Goal: Task Accomplishment & Management: Manage account settings

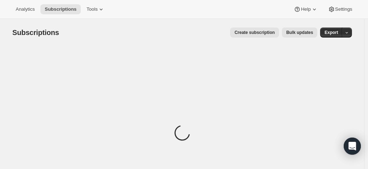
click at [40, 68] on div "Loading" at bounding box center [182, 134] width 339 height 176
drag, startPoint x: 31, startPoint y: 74, endPoint x: 34, endPoint y: 51, distance: 22.6
click at [31, 74] on div "Loading" at bounding box center [182, 134] width 339 height 176
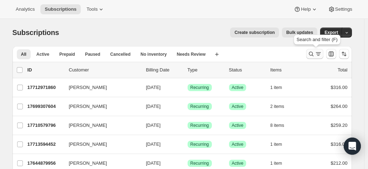
click at [311, 52] on icon "Search and filter results" at bounding box center [311, 53] width 7 height 7
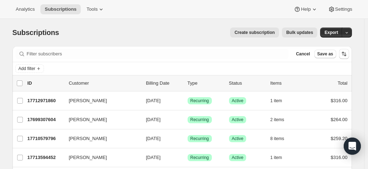
click at [68, 61] on div "Filter subscribers Cancel Save as" at bounding box center [182, 54] width 339 height 16
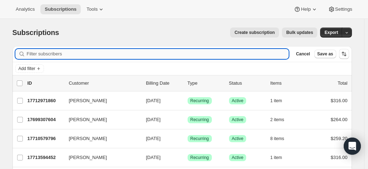
click at [55, 55] on input "Filter subscribers" at bounding box center [158, 54] width 262 height 10
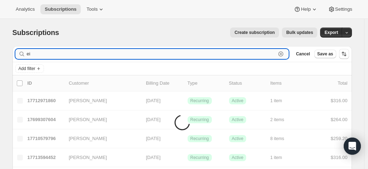
type input "e"
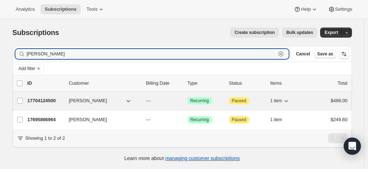
type input "[PERSON_NAME]"
click at [52, 102] on p "17704124500" at bounding box center [46, 100] width 36 height 7
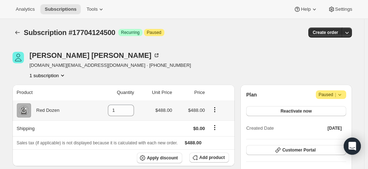
click at [215, 109] on icon "Product actions" at bounding box center [214, 109] width 7 height 7
click at [224, 143] on div "Sales tax (if applicable) is not displayed because it is calculated with each n…" at bounding box center [124, 142] width 214 height 7
click at [215, 158] on span "Add product" at bounding box center [211, 158] width 25 height 6
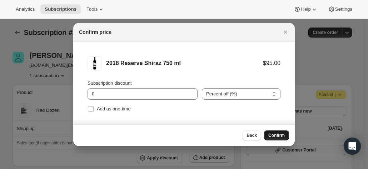
click at [280, 133] on span "Confirm" at bounding box center [276, 136] width 16 height 6
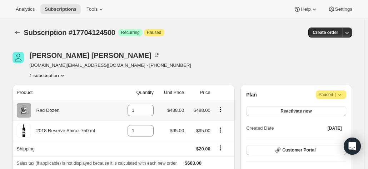
click at [222, 109] on icon "Product actions" at bounding box center [220, 109] width 7 height 7
drag, startPoint x: 150, startPoint y: 111, endPoint x: 145, endPoint y: 111, distance: 5.4
click at [147, 111] on icon at bounding box center [148, 112] width 7 height 7
type input "0"
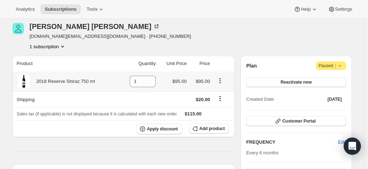
scroll to position [36, 0]
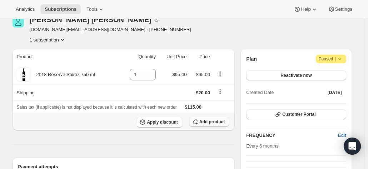
click at [215, 121] on span "Add product" at bounding box center [211, 122] width 25 height 6
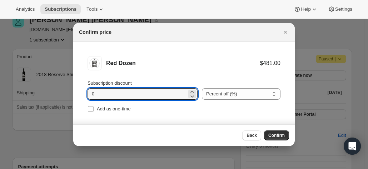
drag, startPoint x: 113, startPoint y: 93, endPoint x: 70, endPoint y: 89, distance: 43.0
type input "20"
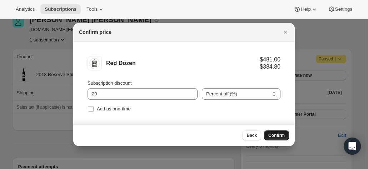
click at [275, 134] on span "Confirm" at bounding box center [276, 136] width 16 height 6
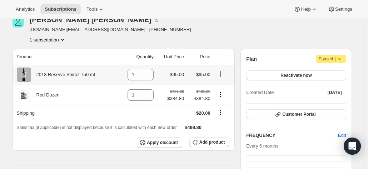
click at [222, 73] on icon "Product actions" at bounding box center [220, 73] width 7 height 7
click at [145, 74] on div "1" at bounding box center [141, 74] width 26 height 11
drag, startPoint x: 138, startPoint y: 75, endPoint x: 114, endPoint y: 75, distance: 23.2
click at [116, 75] on tr "2018 Reserve Shiraz 750 ml 1 $95.00 $95.00" at bounding box center [124, 75] width 223 height 20
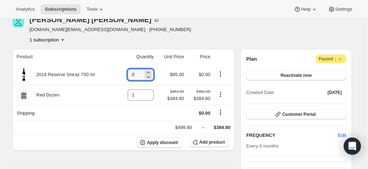
type input "0"
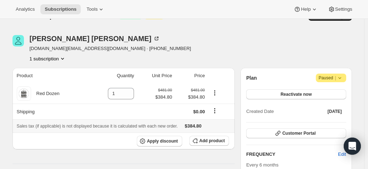
scroll to position [0, 0]
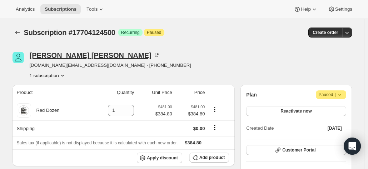
click at [60, 53] on div "Winton Graham" at bounding box center [95, 55] width 130 height 7
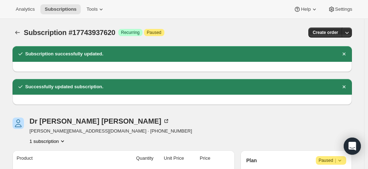
scroll to position [71, 0]
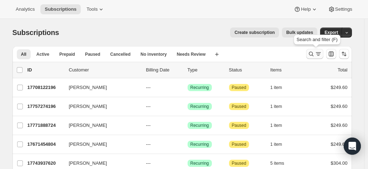
click at [314, 55] on icon "Search and filter results" at bounding box center [311, 53] width 7 height 7
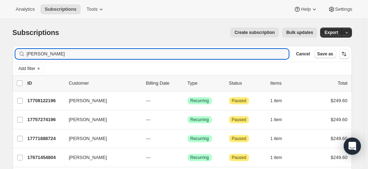
drag, startPoint x: 63, startPoint y: 55, endPoint x: 21, endPoint y: 46, distance: 42.6
click at [15, 52] on div "Filter subscribers [PERSON_NAME] Clear Cancel Save as" at bounding box center [182, 54] width 339 height 16
click at [48, 57] on input "[PERSON_NAME]" at bounding box center [151, 54] width 249 height 10
drag, startPoint x: 46, startPoint y: 55, endPoint x: 0, endPoint y: 41, distance: 48.0
click at [7, 46] on div "Subscriptions. This page is ready Subscriptions Create subscription Bulk update…" at bounding box center [182, 122] width 357 height 207
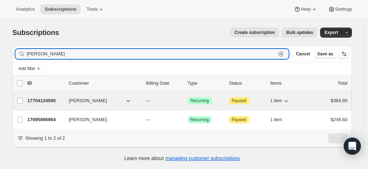
type input "[PERSON_NAME]"
click at [48, 100] on p "17704124500" at bounding box center [46, 100] width 36 height 7
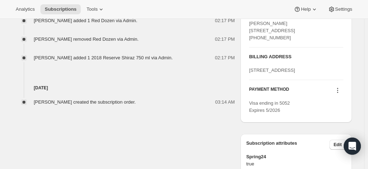
scroll to position [314, 0]
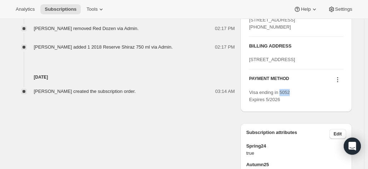
drag, startPoint x: 281, startPoint y: 112, endPoint x: 296, endPoint y: 113, distance: 14.7
click at [296, 103] on div "Visa ending in 5052 Expires 5/2026" at bounding box center [296, 96] width 94 height 14
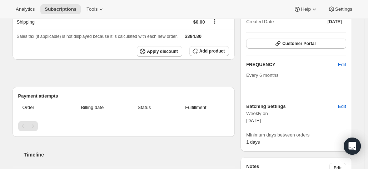
scroll to position [107, 0]
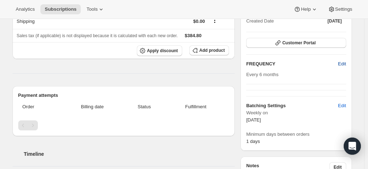
click at [344, 64] on span "Edit" at bounding box center [342, 63] width 8 height 7
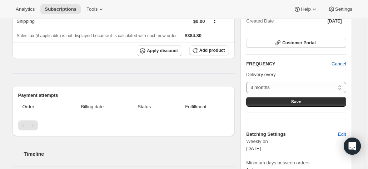
click at [344, 64] on span "Cancel" at bounding box center [339, 63] width 14 height 7
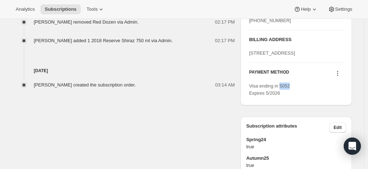
scroll to position [357, 0]
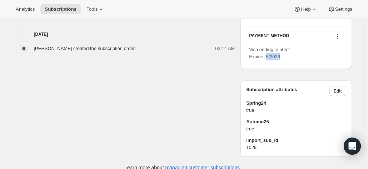
drag, startPoint x: 268, startPoint y: 76, endPoint x: 288, endPoint y: 78, distance: 20.4
click at [288, 60] on div "Visa ending in 5052 Expires 5/2026" at bounding box center [296, 53] width 94 height 14
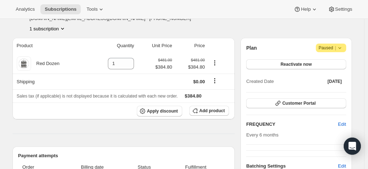
scroll to position [71, 0]
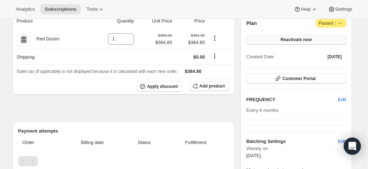
click at [288, 40] on span "Reactivate now" at bounding box center [296, 40] width 31 height 6
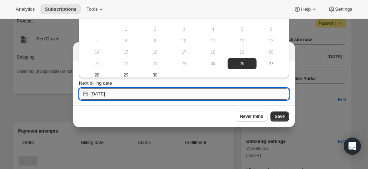
click at [132, 94] on input "[DATE]" at bounding box center [189, 93] width 199 height 11
click at [124, 73] on span "29" at bounding box center [125, 75] width 23 height 6
type input "[DATE]"
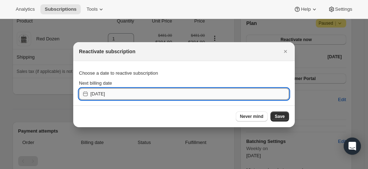
click at [137, 89] on input "[DATE]" at bounding box center [189, 93] width 199 height 11
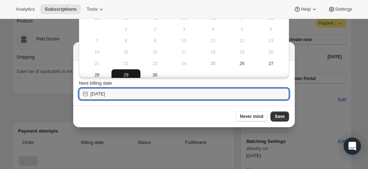
click at [129, 70] on button "29" at bounding box center [125, 74] width 29 height 11
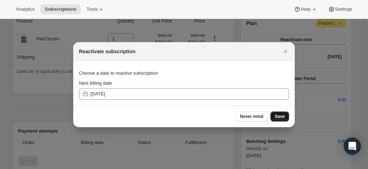
click at [279, 119] on button "Save" at bounding box center [280, 116] width 19 height 10
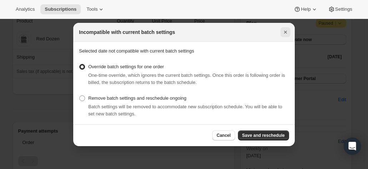
click at [286, 29] on icon "Close" at bounding box center [285, 32] width 7 height 7
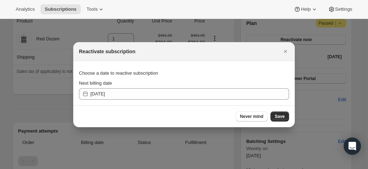
click at [285, 46] on div "Reactivate subscription" at bounding box center [184, 51] width 222 height 19
click at [284, 50] on icon "Close" at bounding box center [285, 51] width 7 height 7
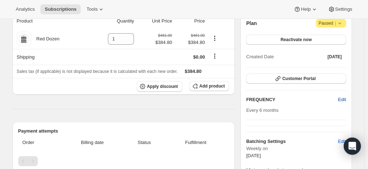
click at [346, 102] on span "Edit" at bounding box center [342, 99] width 8 height 7
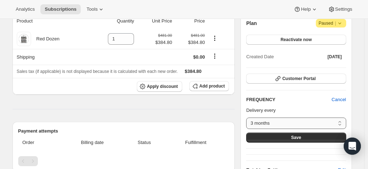
click at [272, 122] on select "3 months 4 months 6 months Custom..." at bounding box center [296, 123] width 100 height 11
click at [248, 118] on select "3 months 4 months 6 months Custom..." at bounding box center [296, 123] width 100 height 11
click at [299, 138] on span "Save" at bounding box center [296, 138] width 10 height 6
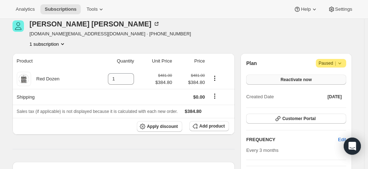
click at [278, 80] on button "Reactivate now" at bounding box center [296, 80] width 100 height 10
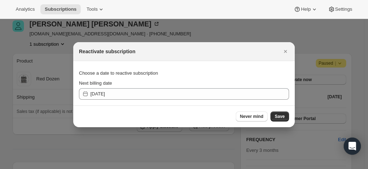
scroll to position [0, 0]
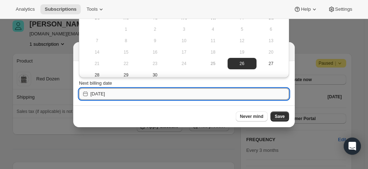
click at [111, 90] on input "2025-09-26" at bounding box center [189, 93] width 199 height 11
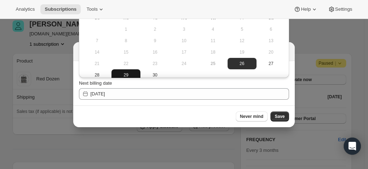
click at [124, 74] on span "29" at bounding box center [125, 75] width 23 height 6
type input "2025-09-28"
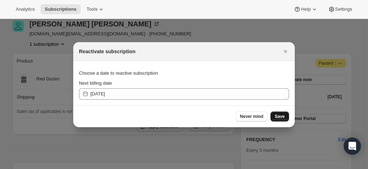
click at [278, 115] on span "Save" at bounding box center [280, 117] width 10 height 6
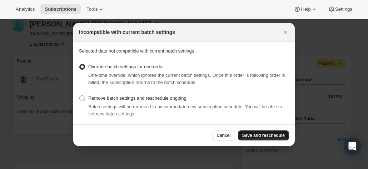
click at [268, 134] on span "Save and reschedule" at bounding box center [263, 136] width 43 height 6
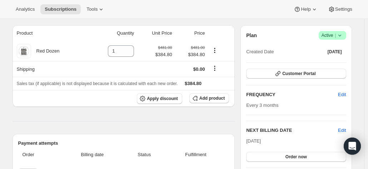
scroll to position [143, 0]
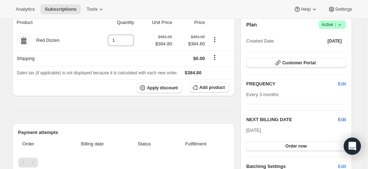
click at [340, 120] on span "Edit" at bounding box center [342, 119] width 8 height 7
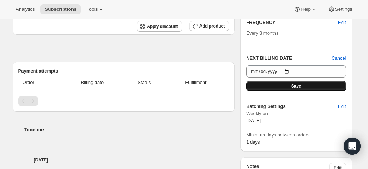
scroll to position [214, 0]
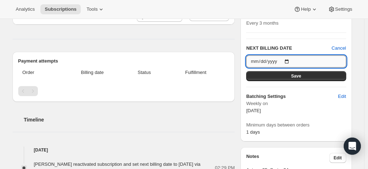
click at [290, 60] on input "2025-09-29" at bounding box center [296, 61] width 100 height 12
click at [304, 46] on h2 "NEXT BILLING DATE" at bounding box center [288, 48] width 85 height 7
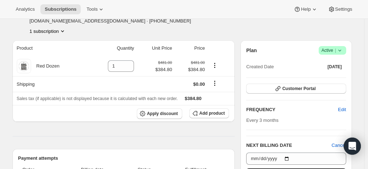
scroll to position [143, 0]
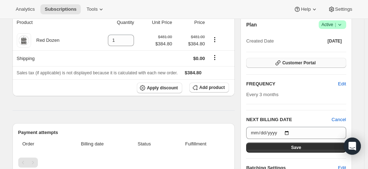
click at [289, 64] on span "Customer Portal" at bounding box center [298, 63] width 33 height 6
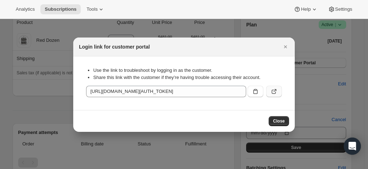
click at [274, 92] on icon ":r12k:" at bounding box center [274, 91] width 7 height 7
click at [284, 46] on icon "Close" at bounding box center [285, 46] width 7 height 7
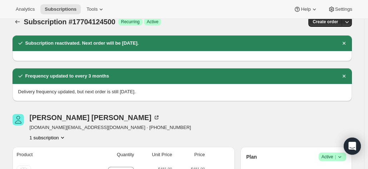
scroll to position [0, 0]
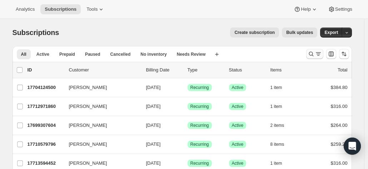
click at [312, 54] on icon "Search and filter results" at bounding box center [311, 53] width 7 height 7
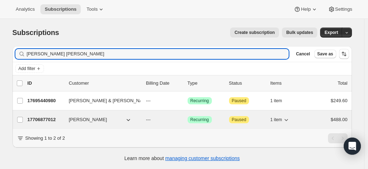
type input "greg sm"
click at [40, 120] on p "17706877012" at bounding box center [46, 119] width 36 height 7
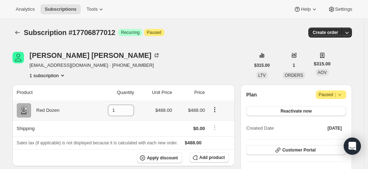
click at [215, 109] on icon "Product actions" at bounding box center [214, 109] width 7 height 7
click at [217, 86] on th at bounding box center [221, 93] width 28 height 16
click at [202, 157] on button "Add product" at bounding box center [209, 158] width 40 height 10
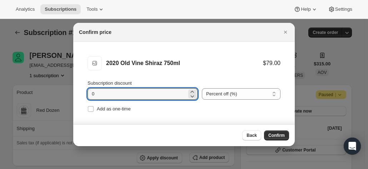
drag, startPoint x: 94, startPoint y: 93, endPoint x: 75, endPoint y: 92, distance: 18.9
click at [75, 92] on li "2020 Old Vine Shiraz 750ml 2020 Old Vine Shiraz 750ml $79.00 Subscription disco…" at bounding box center [184, 85] width 222 height 86
type input "20"
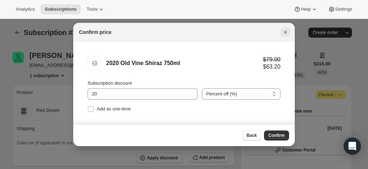
click at [287, 31] on icon "Close" at bounding box center [285, 32] width 7 height 7
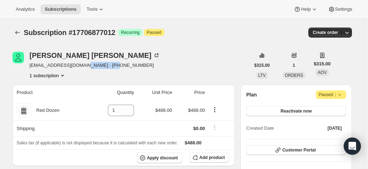
drag, startPoint x: 119, startPoint y: 69, endPoint x: 83, endPoint y: 67, distance: 36.1
click at [83, 67] on div "Greg Smyth gregf88@bigpond.com · +61414263917 1 subscription" at bounding box center [132, 65] width 238 height 27
copy span "+61414263917"
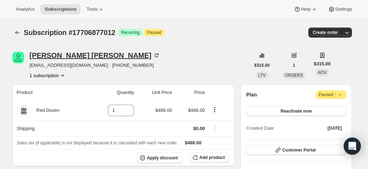
click at [153, 55] on icon at bounding box center [156, 55] width 7 height 7
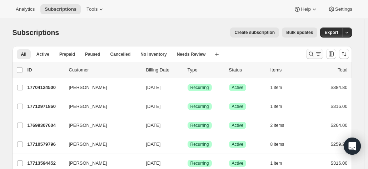
click at [313, 53] on icon "Search and filter results" at bounding box center [311, 53] width 7 height 7
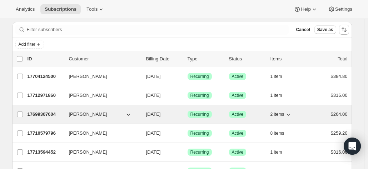
scroll to position [36, 0]
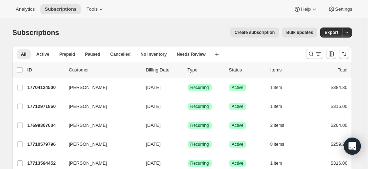
click at [311, 52] on icon "Search and filter results" at bounding box center [311, 53] width 7 height 7
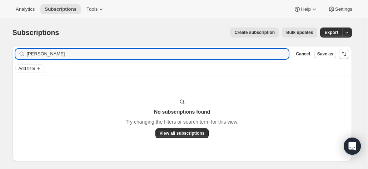
drag, startPoint x: 56, startPoint y: 55, endPoint x: 13, endPoint y: 56, distance: 43.6
click at [29, 55] on input "philip train" at bounding box center [158, 54] width 262 height 10
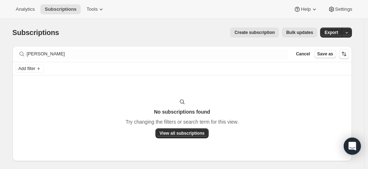
drag, startPoint x: 358, startPoint y: 71, endPoint x: 284, endPoint y: 73, distance: 73.3
click at [358, 71] on div "Subscriptions. This page is ready Subscriptions Create subscription Bulk update…" at bounding box center [182, 101] width 357 height 164
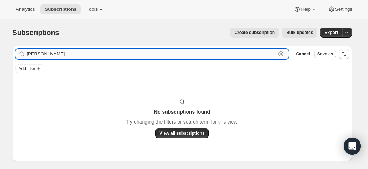
click at [249, 54] on input "philip train" at bounding box center [151, 54] width 249 height 10
drag, startPoint x: 53, startPoint y: 50, endPoint x: 9, endPoint y: 50, distance: 44.3
click at [9, 50] on div "Filter subscribers philip train Clear Cancel Save as Add filter No subscription…" at bounding box center [179, 111] width 345 height 142
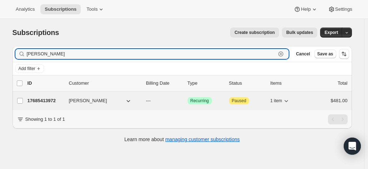
type input "traynor"
click at [61, 98] on p "17685413972" at bounding box center [46, 100] width 36 height 7
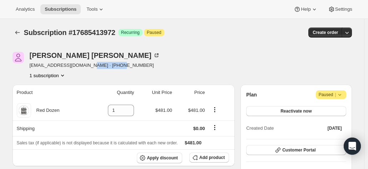
drag, startPoint x: 122, startPoint y: 66, endPoint x: 86, endPoint y: 68, distance: 36.5
click at [86, 68] on div "Philip Traynor ntraynor2@bigpond.com · +61475380993 1 subscription" at bounding box center [132, 65] width 238 height 27
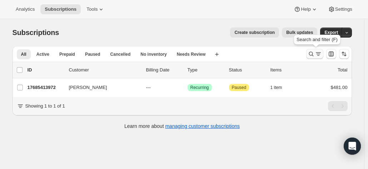
click at [315, 54] on icon "Search and filter results" at bounding box center [311, 53] width 7 height 7
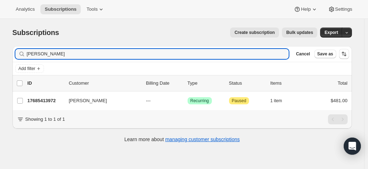
drag, startPoint x: 31, startPoint y: 54, endPoint x: 2, endPoint y: 51, distance: 29.8
click at [6, 54] on div "Subscriptions. This page is ready Subscriptions Create subscription Bulk update…" at bounding box center [182, 84] width 357 height 131
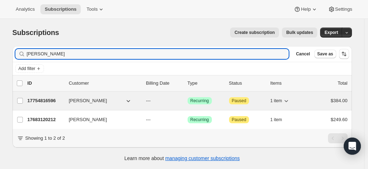
type input "alan han"
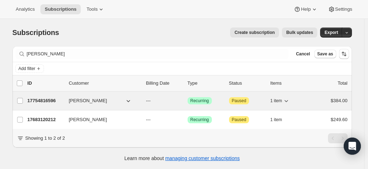
click at [53, 98] on p "17754816596" at bounding box center [46, 100] width 36 height 7
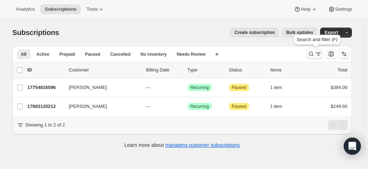
click at [312, 54] on icon "Search and filter results" at bounding box center [311, 53] width 7 height 7
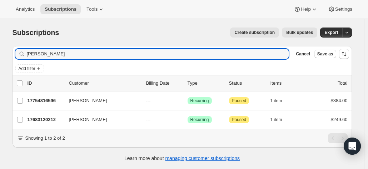
drag, startPoint x: 48, startPoint y: 53, endPoint x: -7, endPoint y: 53, distance: 55.0
click at [0, 53] on html "Analytics Subscriptions Tools Help Settings Skip to content Subscriptions. This…" at bounding box center [184, 84] width 368 height 169
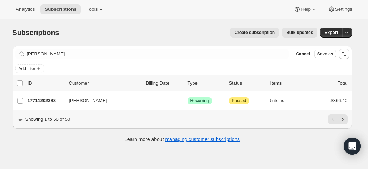
drag, startPoint x: 301, startPoint y: 52, endPoint x: 126, endPoint y: 42, distance: 175.4
click at [133, 41] on div "Subscriptions. This page is ready Subscriptions Create subscription Bulk update…" at bounding box center [182, 84] width 357 height 131
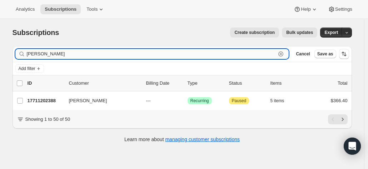
click at [69, 58] on input "greg new" at bounding box center [151, 54] width 249 height 10
drag, startPoint x: 50, startPoint y: 51, endPoint x: 7, endPoint y: 48, distance: 43.4
click at [7, 48] on div "Subscriptions. This page is ready Subscriptions Create subscription Bulk update…" at bounding box center [182, 84] width 357 height 131
type input "j"
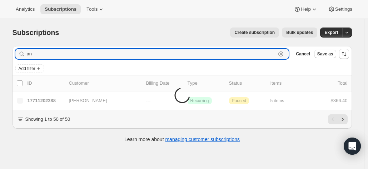
type input "a"
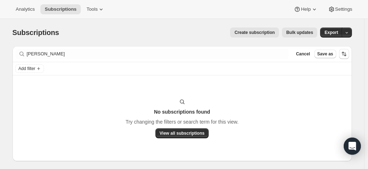
click at [361, 58] on div "Subscriptions. This page is ready Subscriptions Create subscription Bulk update…" at bounding box center [182, 101] width 357 height 164
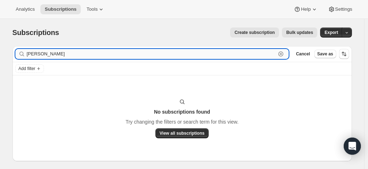
click at [53, 55] on input "janele" at bounding box center [151, 54] width 249 height 10
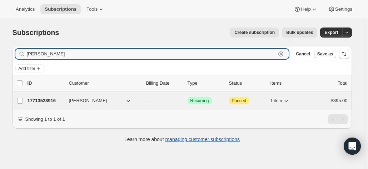
type input "janene"
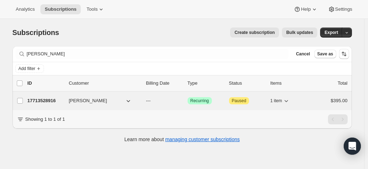
click at [54, 101] on p "17713528916" at bounding box center [46, 100] width 36 height 7
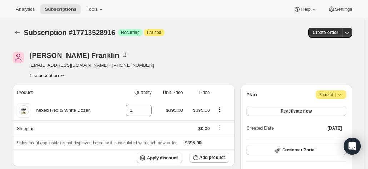
drag, startPoint x: 357, startPoint y: 62, endPoint x: 338, endPoint y: 66, distance: 20.2
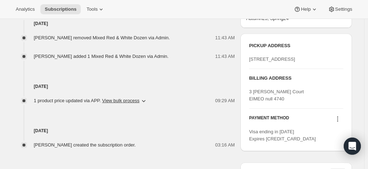
scroll to position [272, 0]
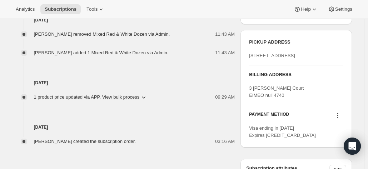
click at [360, 58] on div "Subscription #17713528916. This page is ready Subscription #17713528916 Success…" at bounding box center [182, 2] width 357 height 510
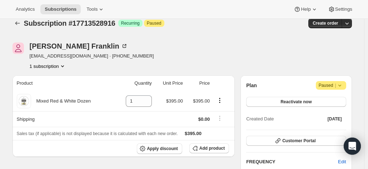
scroll to position [0, 0]
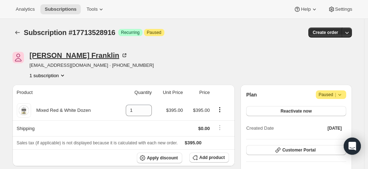
click at [121, 52] on icon at bounding box center [124, 55] width 7 height 7
click at [236, 36] on div "Subscription #17713528916 Success Recurring Attention Paused Create order" at bounding box center [182, 33] width 339 height 10
click at [206, 156] on span "Add product" at bounding box center [211, 158] width 25 height 6
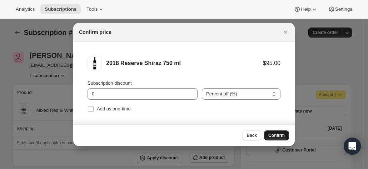
click at [272, 133] on span "Confirm" at bounding box center [276, 136] width 16 height 6
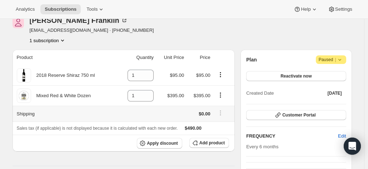
scroll to position [36, 0]
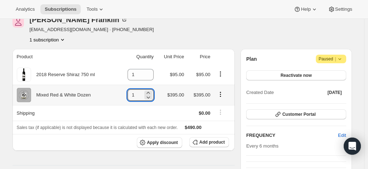
drag, startPoint x: 138, startPoint y: 94, endPoint x: 128, endPoint y: 94, distance: 10.0
click at [128, 94] on td "1" at bounding box center [137, 95] width 38 height 20
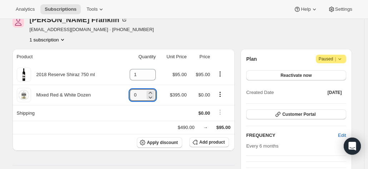
type input "0"
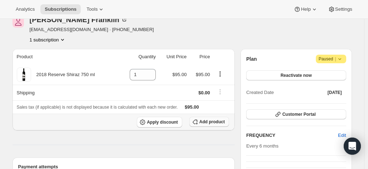
click at [214, 121] on span "Add product" at bounding box center [211, 122] width 25 height 6
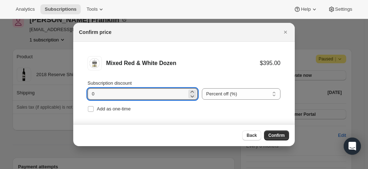
drag, startPoint x: 116, startPoint y: 94, endPoint x: 75, endPoint y: 88, distance: 41.5
click at [76, 93] on li "Mixed Red & White Dozen $395.00 Subscription discount 0 Percent off (%) Amount …" at bounding box center [184, 85] width 222 height 86
type input "20"
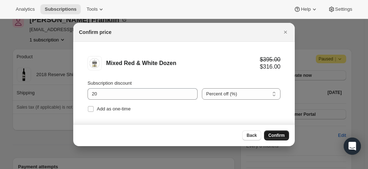
click at [274, 135] on span "Confirm" at bounding box center [276, 136] width 16 height 6
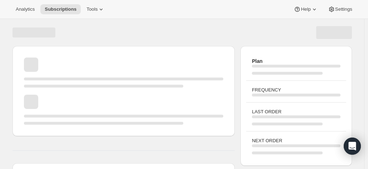
scroll to position [36, 0]
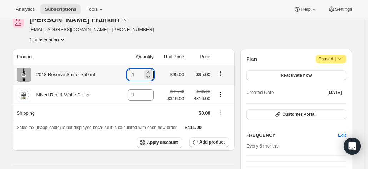
drag, startPoint x: 140, startPoint y: 75, endPoint x: 116, endPoint y: 74, distance: 23.3
click at [118, 75] on td "1" at bounding box center [137, 75] width 38 height 20
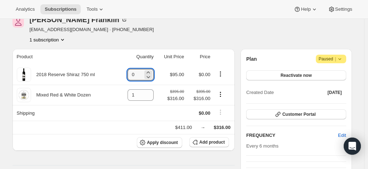
type input "0"
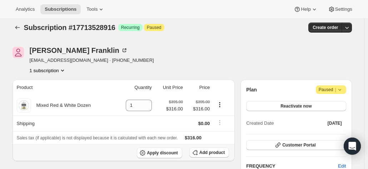
scroll to position [0, 0]
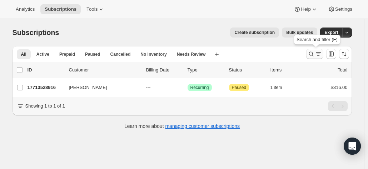
click at [312, 54] on icon "Search and filter results" at bounding box center [311, 53] width 7 height 7
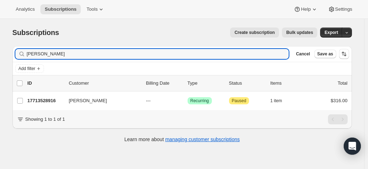
drag, startPoint x: 54, startPoint y: 53, endPoint x: -25, endPoint y: 57, distance: 78.4
click at [0, 57] on html "Analytics Subscriptions Tools Help Settings Skip to content Subscriptions. This…" at bounding box center [184, 84] width 368 height 169
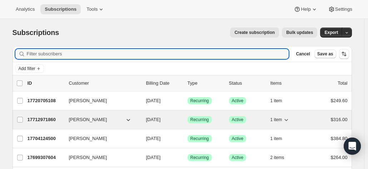
scroll to position [36, 0]
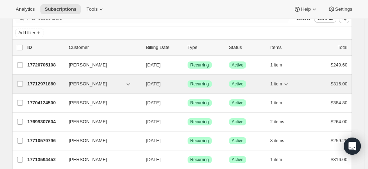
click at [39, 82] on p "17712971860" at bounding box center [46, 83] width 36 height 7
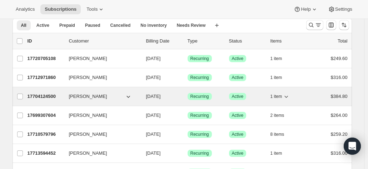
scroll to position [36, 0]
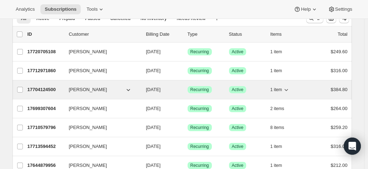
click at [39, 90] on p "17704124500" at bounding box center [46, 89] width 36 height 7
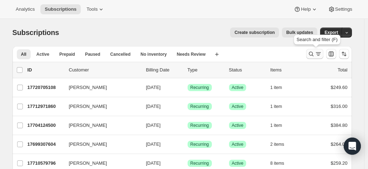
click at [314, 55] on icon "Search and filter results" at bounding box center [311, 53] width 7 height 7
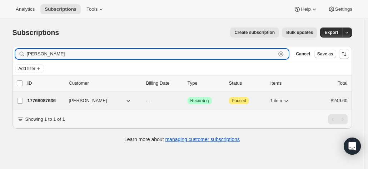
type input "maryanne harr"
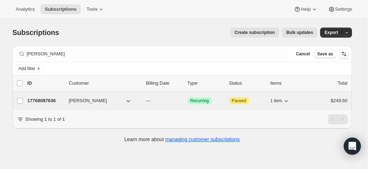
click at [51, 97] on p "17768087636" at bounding box center [46, 100] width 36 height 7
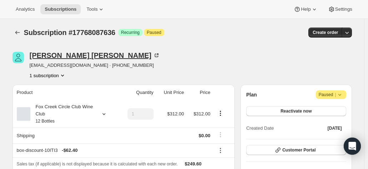
click at [153, 54] on icon at bounding box center [156, 55] width 7 height 7
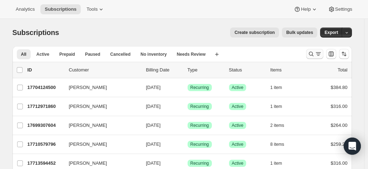
click at [313, 54] on icon "Search and filter results" at bounding box center [311, 53] width 7 height 7
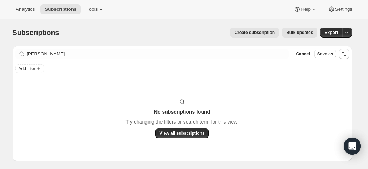
drag, startPoint x: 353, startPoint y: 110, endPoint x: 330, endPoint y: 106, distance: 23.6
click at [354, 110] on div "Subscriptions. This page is ready Subscriptions Create subscription Bulk update…" at bounding box center [182, 101] width 357 height 164
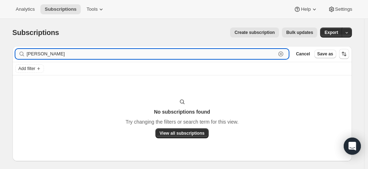
click at [247, 54] on input "prof tan" at bounding box center [151, 54] width 249 height 10
drag, startPoint x: 121, startPoint y: 58, endPoint x: 24, endPoint y: 58, distance: 97.6
click at [24, 58] on div "prof tan Clear" at bounding box center [152, 54] width 274 height 10
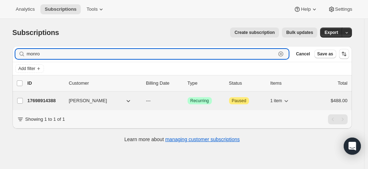
type input "monro"
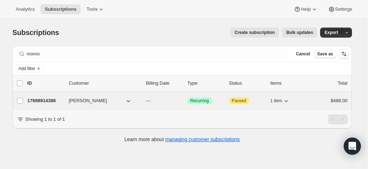
click at [51, 101] on p "17698914388" at bounding box center [46, 100] width 36 height 7
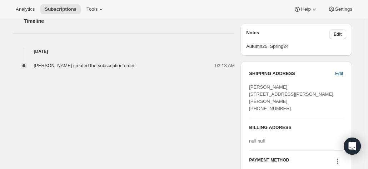
scroll to position [286, 0]
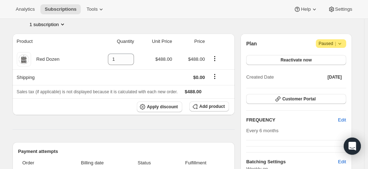
scroll to position [71, 0]
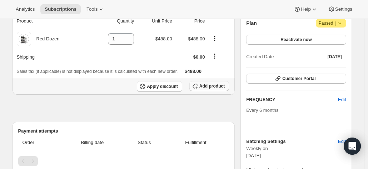
click at [208, 86] on span "Add product" at bounding box center [211, 86] width 25 height 6
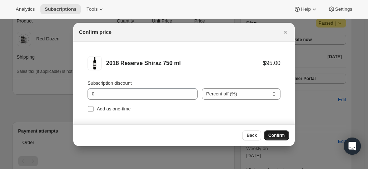
click at [277, 135] on span "Confirm" at bounding box center [276, 136] width 16 height 6
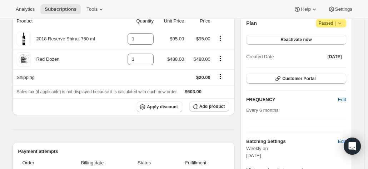
drag, startPoint x: 208, startPoint y: 107, endPoint x: 182, endPoint y: 91, distance: 30.9
click at [180, 119] on div "Product Quantity Unit Price Price 2018 Reserve Shiraz 750 ml 1 $95.00 $95.00 Re…" at bounding box center [124, 157] width 223 height 289
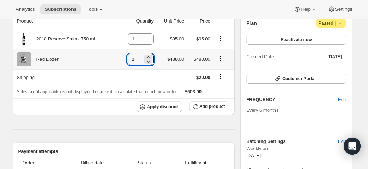
drag, startPoint x: 134, startPoint y: 57, endPoint x: 114, endPoint y: 57, distance: 20.4
click at [120, 57] on td "1" at bounding box center [137, 59] width 38 height 20
drag, startPoint x: 139, startPoint y: 58, endPoint x: 101, endPoint y: 55, distance: 38.8
click at [102, 56] on tr "Red Dozen 1 $488.00 $488.00" at bounding box center [124, 59] width 223 height 20
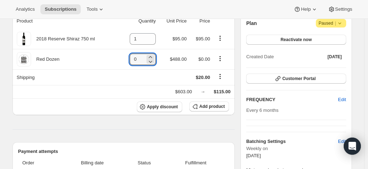
type input "0"
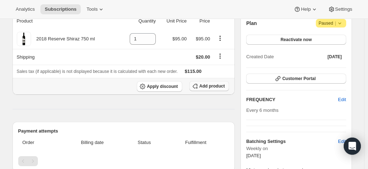
click at [211, 85] on span "Add product" at bounding box center [211, 86] width 25 height 6
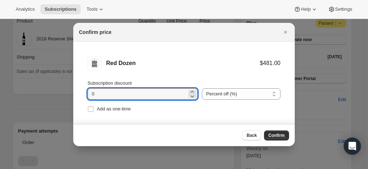
drag, startPoint x: 119, startPoint y: 94, endPoint x: 73, endPoint y: 93, distance: 46.5
click at [74, 93] on li "Red Dozen $481.00 Subscription discount 0 Percent off (%) Amount off ($) Percen…" at bounding box center [184, 85] width 222 height 86
type input "20"
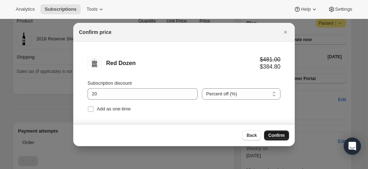
click at [277, 131] on button "Confirm" at bounding box center [276, 135] width 25 height 10
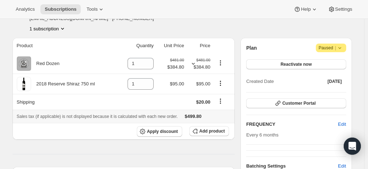
scroll to position [36, 0]
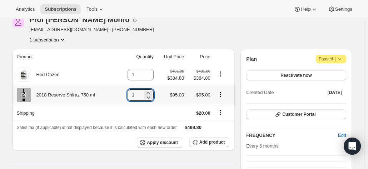
click at [114, 93] on tr "2018 Reserve Shiraz 750 ml 1 $95.00 $95.00" at bounding box center [124, 95] width 223 height 20
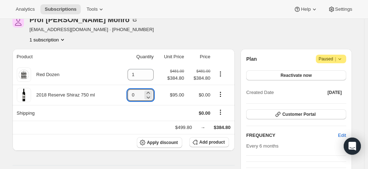
type input "0"
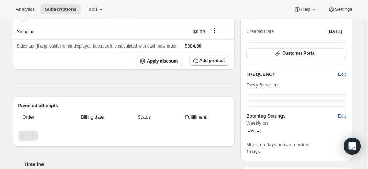
scroll to position [29, 0]
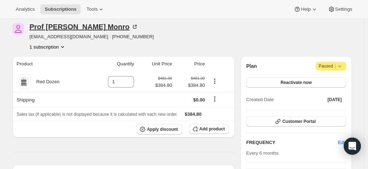
click at [133, 28] on icon at bounding box center [135, 27] width 4 height 4
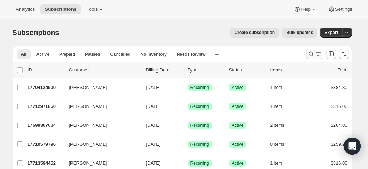
click at [317, 54] on icon "Search and filter results" at bounding box center [318, 53] width 7 height 7
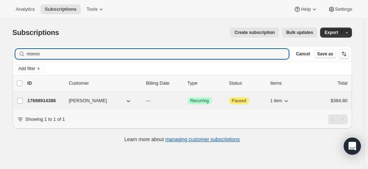
type input "monro"
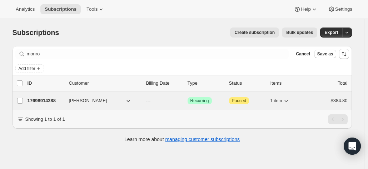
click at [57, 100] on p "17698914388" at bounding box center [46, 100] width 36 height 7
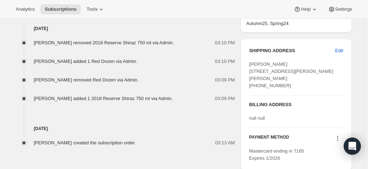
scroll to position [286, 0]
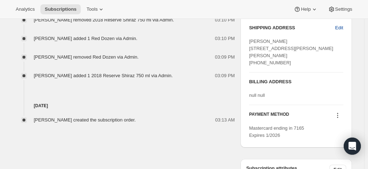
click at [340, 27] on span "Edit" at bounding box center [339, 27] width 8 height 7
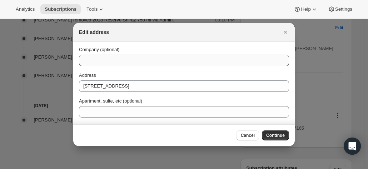
scroll to position [0, 0]
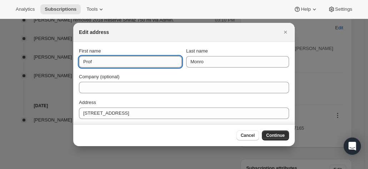
click at [109, 61] on input "Prof" at bounding box center [130, 61] width 103 height 11
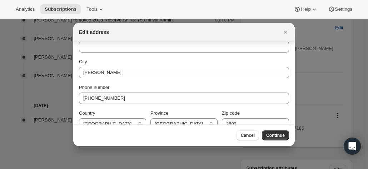
scroll to position [103, 0]
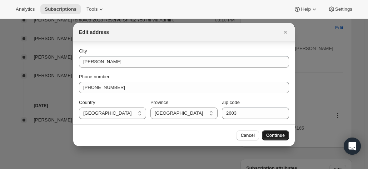
type input "Prof Tanya"
click at [276, 135] on span "Continue" at bounding box center [275, 136] width 19 height 6
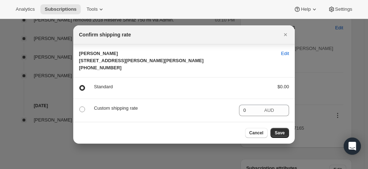
scroll to position [8, 0]
click at [280, 133] on button "Save" at bounding box center [280, 133] width 19 height 10
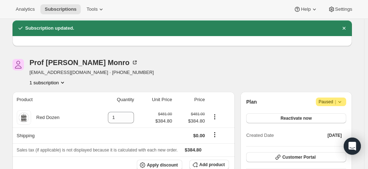
scroll to position [0, 0]
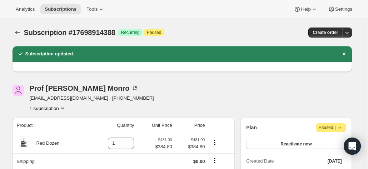
drag, startPoint x: 358, startPoint y: 77, endPoint x: 295, endPoint y: 78, distance: 62.9
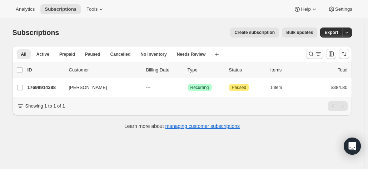
click at [313, 53] on icon "Search and filter results" at bounding box center [311, 53] width 7 height 7
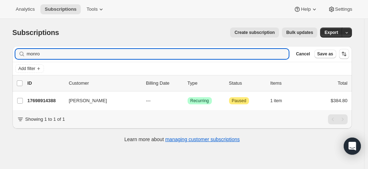
drag, startPoint x: 76, startPoint y: 56, endPoint x: 13, endPoint y: 55, distance: 63.6
click at [10, 55] on div "Filter subscribers monro Clear Cancel Save as Add filter 0 selected Update next…" at bounding box center [179, 95] width 345 height 110
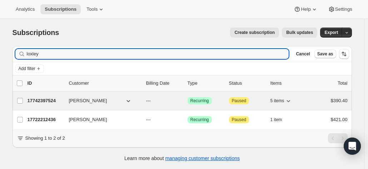
type input "loxley"
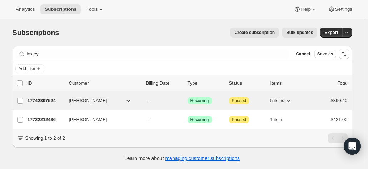
click at [43, 100] on p "17742397524" at bounding box center [46, 100] width 36 height 7
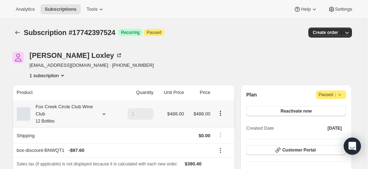
click at [104, 113] on icon at bounding box center [103, 113] width 7 height 7
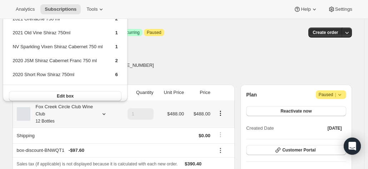
click at [104, 113] on icon at bounding box center [103, 113] width 7 height 7
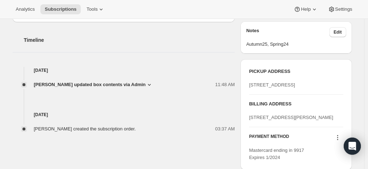
scroll to position [286, 0]
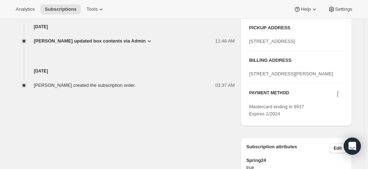
drag, startPoint x: 313, startPoint y: 101, endPoint x: 250, endPoint y: 94, distance: 63.7
click at [250, 94] on div "PICKUP ADDRESS 19 Olivers Road McLaren Vale SA, 5171 Australia BILLING ADDRESS …" at bounding box center [295, 71] width 111 height 110
copy span "3 Adelong Street SUTHERLAND NSW 2232"
click at [272, 76] on span "3 Adelong Street SUTHERLAND NSW 2232 AU" at bounding box center [291, 73] width 84 height 5
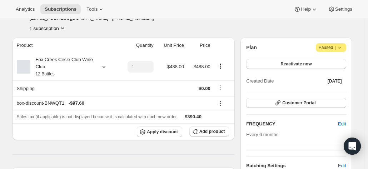
scroll to position [0, 0]
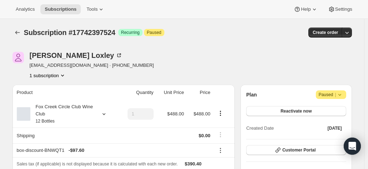
click at [352, 58] on div "Phillip Loxley sueloxley@hotmail.com · +61415923660 1 subscription" at bounding box center [182, 65] width 339 height 27
click at [115, 52] on icon at bounding box center [118, 55] width 7 height 7
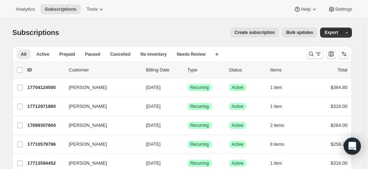
click at [315, 54] on icon "Search and filter results" at bounding box center [311, 53] width 7 height 7
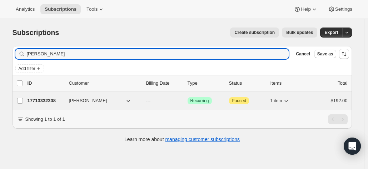
type input "[PERSON_NAME]"
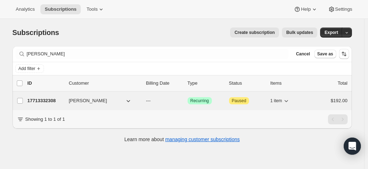
click at [44, 101] on p "17713332308" at bounding box center [46, 100] width 36 height 7
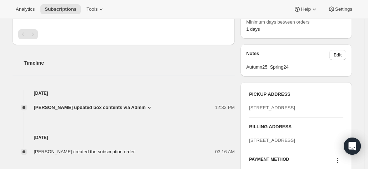
scroll to position [250, 0]
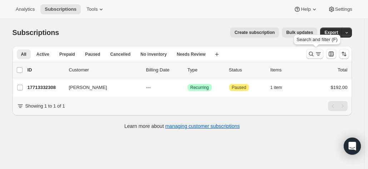
click at [317, 53] on icon "Search and filter results" at bounding box center [318, 53] width 7 height 7
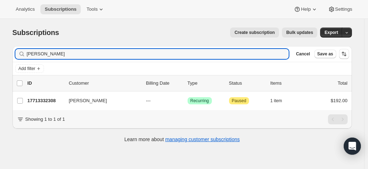
drag, startPoint x: 65, startPoint y: 55, endPoint x: 14, endPoint y: 53, distance: 51.5
click at [14, 53] on div "Filter subscribers [PERSON_NAME] Clear Cancel Save as" at bounding box center [182, 54] width 339 height 16
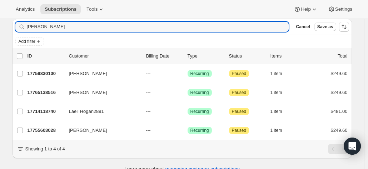
scroll to position [42, 0]
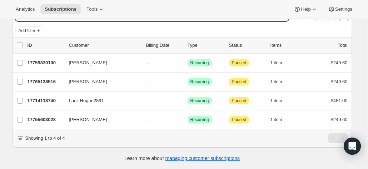
type input "[PERSON_NAME]"
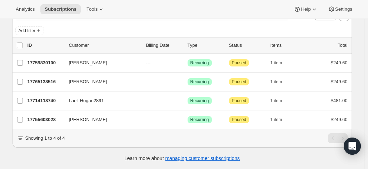
click at [357, 33] on div "Subscriptions. This page is ready Subscriptions Create subscription Bulk update…" at bounding box center [182, 75] width 357 height 188
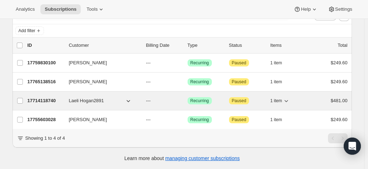
click at [46, 97] on p "17714118740" at bounding box center [46, 100] width 36 height 7
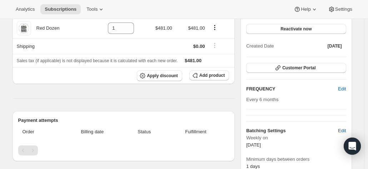
scroll to position [43, 0]
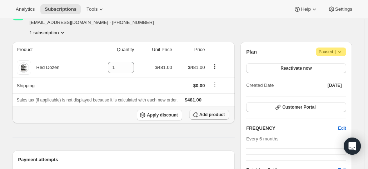
click at [202, 114] on span "Add product" at bounding box center [211, 115] width 25 height 6
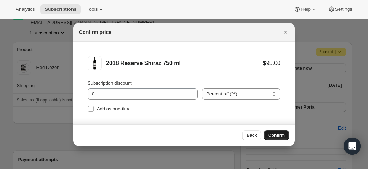
click at [278, 134] on span "Confirm" at bounding box center [276, 136] width 16 height 6
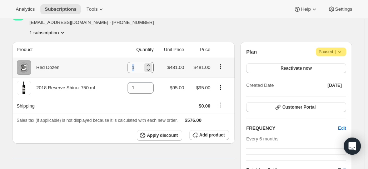
drag, startPoint x: 144, startPoint y: 69, endPoint x: 132, endPoint y: 68, distance: 12.2
click at [132, 68] on div "1" at bounding box center [141, 67] width 26 height 11
drag, startPoint x: 137, startPoint y: 68, endPoint x: 116, endPoint y: 66, distance: 21.6
click at [116, 66] on tr "Red Dozen 1 $481.00 $481.00" at bounding box center [124, 68] width 223 height 20
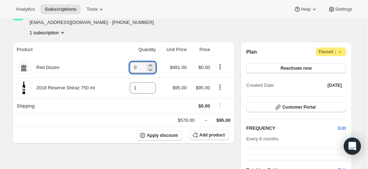
type input "0"
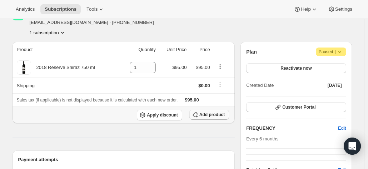
click at [212, 113] on span "Add product" at bounding box center [211, 115] width 25 height 6
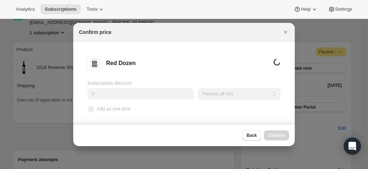
scroll to position [0, 0]
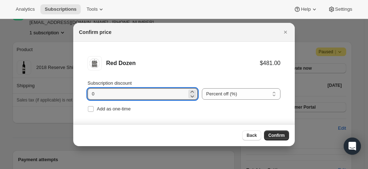
drag, startPoint x: 133, startPoint y: 94, endPoint x: 75, endPoint y: 87, distance: 57.6
click at [75, 87] on li "Red Dozen $481.00 Subscription discount 0 Percent off (%) Amount off ($) Percen…" at bounding box center [184, 85] width 222 height 86
type input "20"
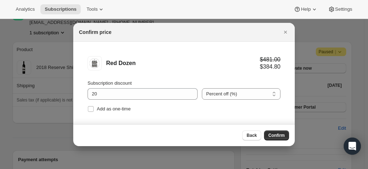
click at [282, 133] on button "Confirm" at bounding box center [276, 135] width 25 height 10
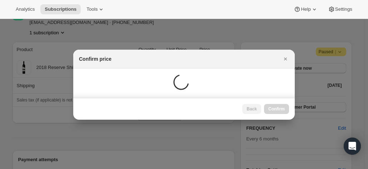
scroll to position [43, 0]
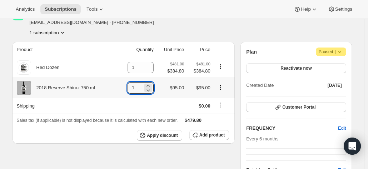
drag, startPoint x: 137, startPoint y: 88, endPoint x: 106, endPoint y: 88, distance: 30.7
click at [106, 88] on tr "2018 Reserve Shiraz 750 ml 1 $95.00 $95.00" at bounding box center [124, 88] width 223 height 20
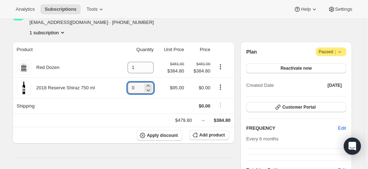
type input "0"
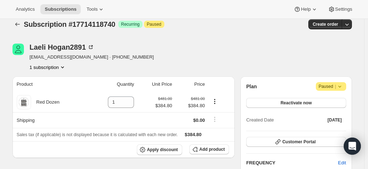
scroll to position [0, 0]
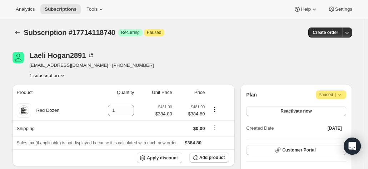
drag, startPoint x: 353, startPoint y: 61, endPoint x: 210, endPoint y: 75, distance: 143.6
click at [352, 61] on div "Laeli Hogan2891 laeli@hotmail.com.au · +61408632532 1 subscription" at bounding box center [182, 65] width 339 height 27
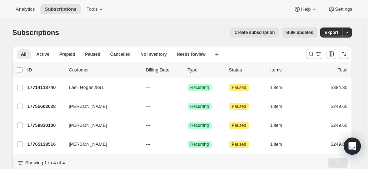
click at [312, 48] on div at bounding box center [327, 54] width 49 height 14
click at [311, 54] on icon "Search and filter results" at bounding box center [311, 53] width 7 height 7
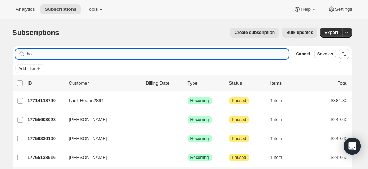
type input "h"
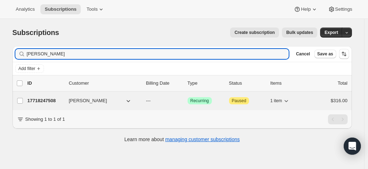
type input "hannigan"
click at [62, 99] on p "17718247508" at bounding box center [46, 100] width 36 height 7
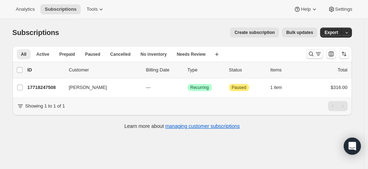
click at [314, 55] on icon "Search and filter results" at bounding box center [311, 53] width 7 height 7
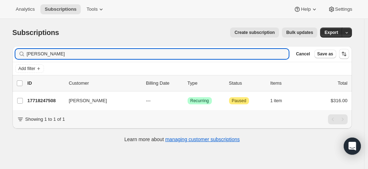
drag, startPoint x: 67, startPoint y: 58, endPoint x: 24, endPoint y: 51, distance: 43.3
click at [17, 55] on div "hannigan Clear" at bounding box center [152, 54] width 274 height 10
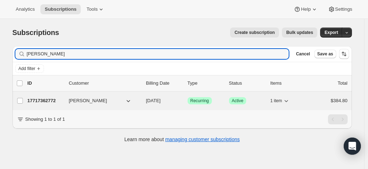
type input "andrew irvine"
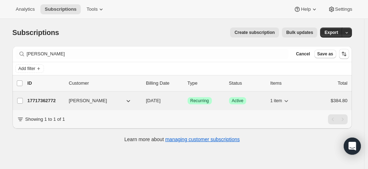
click at [49, 98] on p "17717362772" at bounding box center [46, 100] width 36 height 7
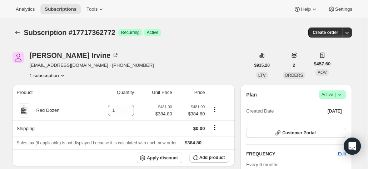
drag, startPoint x: 349, startPoint y: 73, endPoint x: 174, endPoint y: 98, distance: 177.5
click at [349, 72] on div "Andrew Irvine ab.irvine@bigpond.com · +61437694010 1 subscription $915.20 LTV 2…" at bounding box center [182, 65] width 339 height 27
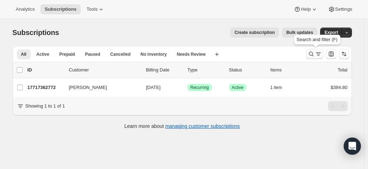
click at [317, 53] on icon "Search and filter results" at bounding box center [318, 53] width 7 height 7
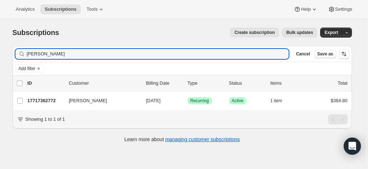
drag, startPoint x: 65, startPoint y: 55, endPoint x: 19, endPoint y: 52, distance: 46.2
click at [19, 52] on div "andrew irvine Clear" at bounding box center [152, 54] width 274 height 10
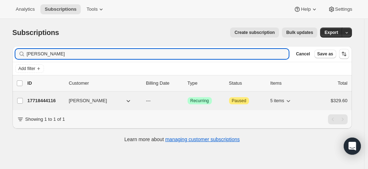
type input "david billey"
click at [52, 99] on p "17718444116" at bounding box center [46, 100] width 36 height 7
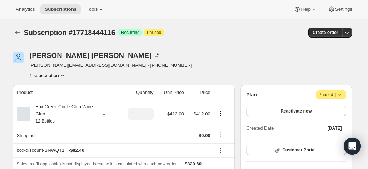
drag, startPoint x: 352, startPoint y: 75, endPoint x: 94, endPoint y: 109, distance: 259.8
click at [352, 75] on div "David Billey david@ccsinternational.com.au · +61410498913 1 subscription" at bounding box center [182, 65] width 339 height 27
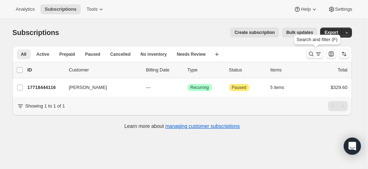
click at [312, 52] on icon "Search and filter results" at bounding box center [311, 54] width 5 height 5
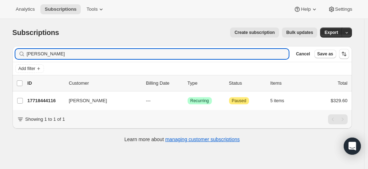
drag, startPoint x: 54, startPoint y: 56, endPoint x: 53, endPoint y: 41, distance: 15.8
click at [16, 51] on div "Filter subscribers david billey Clear Cancel Save as" at bounding box center [182, 54] width 339 height 16
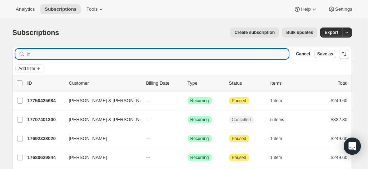
type input "j"
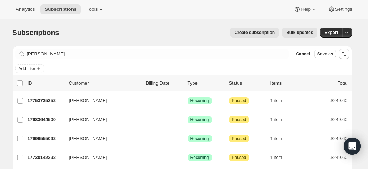
drag, startPoint x: 364, startPoint y: 68, endPoint x: 355, endPoint y: 68, distance: 9.3
click at [364, 68] on div "Subscriptions. This page is ready Subscriptions Create subscription Bulk update…" at bounding box center [182, 151] width 364 height 264
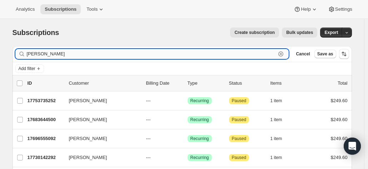
click at [50, 53] on input "hann" at bounding box center [151, 54] width 249 height 10
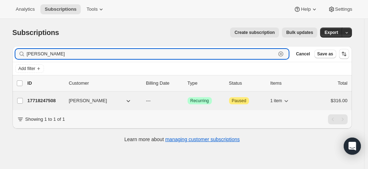
type input "hannigan"
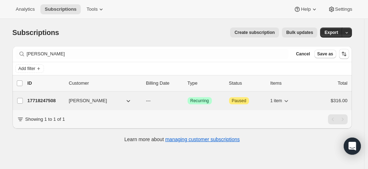
click at [56, 100] on p "17718247508" at bounding box center [46, 100] width 36 height 7
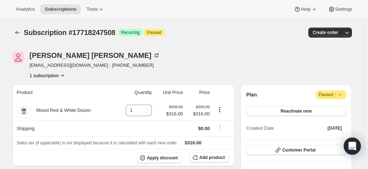
click at [338, 34] on span "Create order" at bounding box center [325, 33] width 25 height 6
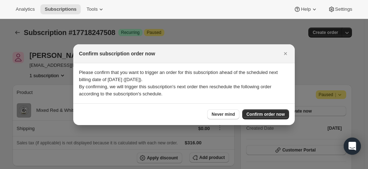
click at [221, 113] on span "Never mind" at bounding box center [223, 114] width 23 height 6
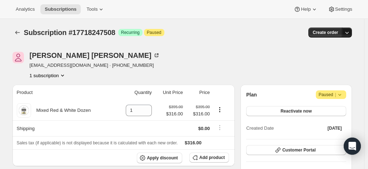
click at [351, 34] on icon "button" at bounding box center [346, 32] width 7 height 7
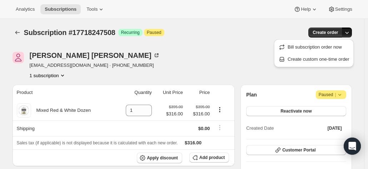
click at [219, 36] on div "Subscription #17718247508 Success Recurring Attention Paused" at bounding box center [128, 33] width 208 height 10
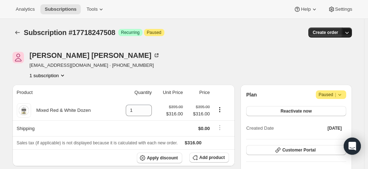
click at [349, 32] on icon "button" at bounding box center [346, 32] width 7 height 7
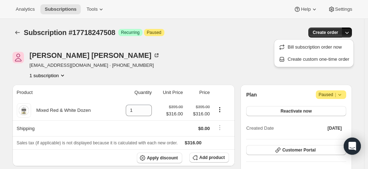
click at [349, 33] on icon "button" at bounding box center [346, 32] width 7 height 7
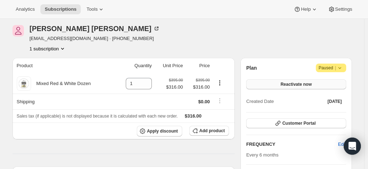
scroll to position [36, 0]
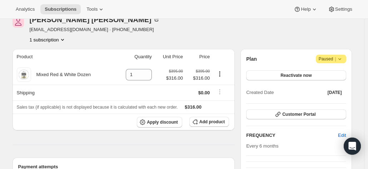
click at [333, 58] on span "Paused |" at bounding box center [331, 58] width 25 height 7
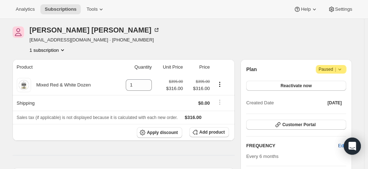
scroll to position [0, 0]
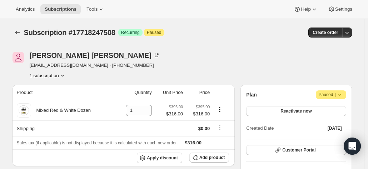
click at [339, 94] on icon at bounding box center [339, 94] width 7 height 7
click at [321, 108] on span "Cancel subscription" at bounding box center [333, 108] width 40 height 5
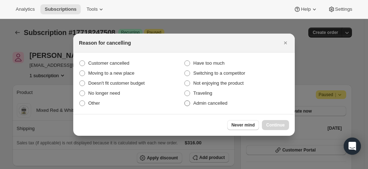
click at [188, 102] on span ":r1og:" at bounding box center [187, 103] width 6 height 6
click at [185, 101] on input "Admin cancelled" at bounding box center [184, 100] width 0 height 0
radio input "true"
click at [271, 124] on span "Continue" at bounding box center [275, 125] width 19 height 6
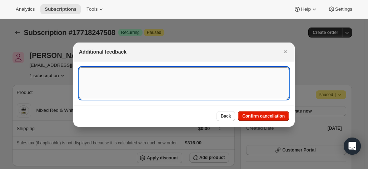
click at [134, 81] on textarea ":r1og:" at bounding box center [184, 83] width 210 height 32
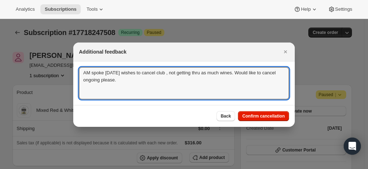
drag, startPoint x: 129, startPoint y: 82, endPoint x: 66, endPoint y: 61, distance: 65.9
drag, startPoint x: 148, startPoint y: 83, endPoint x: 175, endPoint y: 86, distance: 27.3
click at [149, 83] on textarea "AM spoke 25.9.25 wishes to cancel club , not getting thru as much wines. Would …" at bounding box center [184, 83] width 210 height 32
type textarea "AM spoke 25.9.25 wishes to cancel club , not getting thru as much wines. Would …"
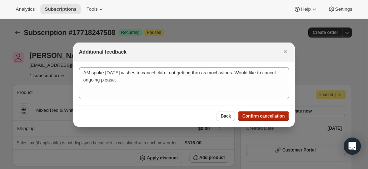
click at [255, 115] on span "Confirm cancellation" at bounding box center [263, 116] width 43 height 6
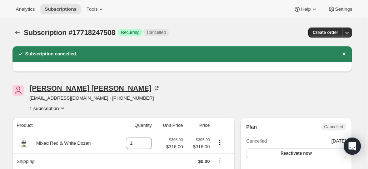
click at [153, 87] on icon at bounding box center [156, 88] width 7 height 7
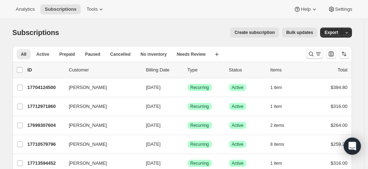
click at [317, 55] on icon "Search and filter results" at bounding box center [318, 53] width 7 height 7
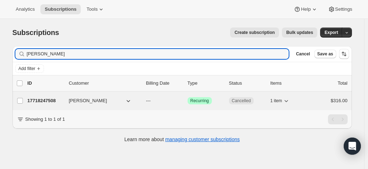
type input "[PERSON_NAME]"
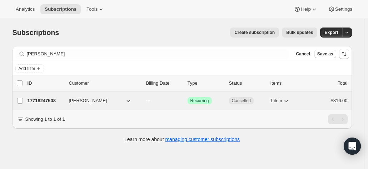
click at [51, 99] on p "17718247508" at bounding box center [46, 100] width 36 height 7
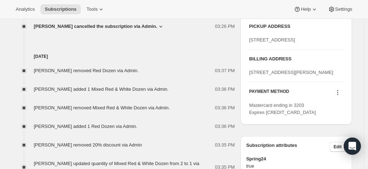
scroll to position [286, 0]
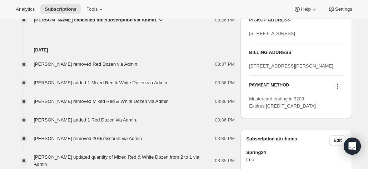
drag, startPoint x: 311, startPoint y: 95, endPoint x: 260, endPoint y: 102, distance: 51.5
click at [251, 70] on div "[STREET_ADDRESS][PERSON_NAME]" at bounding box center [296, 66] width 94 height 7
copy span "536 Williams Street BROKEN HILL NSW 2880"
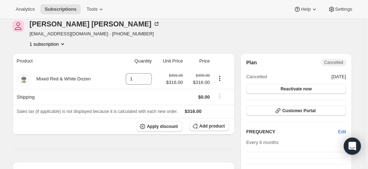
scroll to position [0, 0]
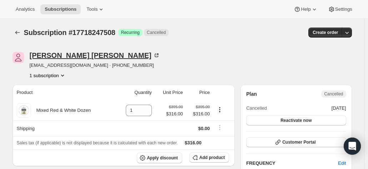
click at [153, 54] on icon at bounding box center [156, 55] width 7 height 7
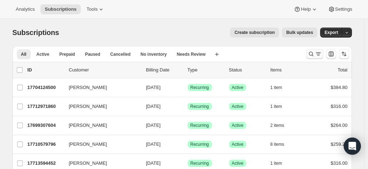
click at [312, 54] on icon "Search and filter results" at bounding box center [311, 53] width 7 height 7
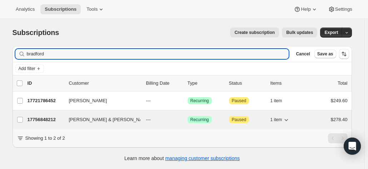
type input "bradford"
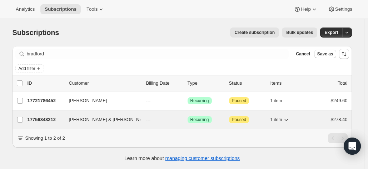
click at [47, 119] on p "17756848212" at bounding box center [46, 119] width 36 height 7
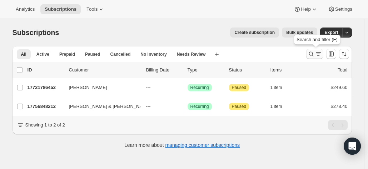
click at [309, 55] on icon "Search and filter results" at bounding box center [311, 53] width 7 height 7
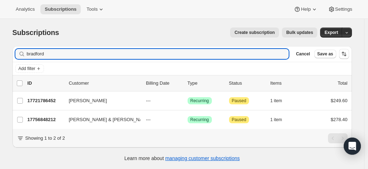
drag, startPoint x: 56, startPoint y: 57, endPoint x: 1, endPoint y: 50, distance: 55.8
click at [4, 53] on div "Subscriptions. This page is ready Subscriptions Create subscription Bulk update…" at bounding box center [182, 103] width 364 height 169
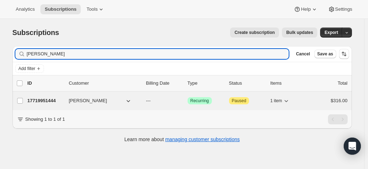
type input "stella adam"
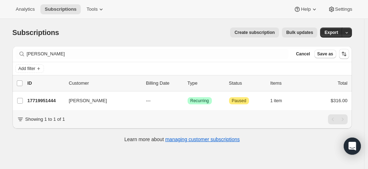
drag, startPoint x: 78, startPoint y: 100, endPoint x: 129, endPoint y: 124, distance: 56.1
click at [78, 100] on span "Stella Adams" at bounding box center [88, 100] width 38 height 7
click at [358, 69] on div "Subscriptions. This page is ready Subscriptions Create subscription Bulk update…" at bounding box center [182, 84] width 357 height 131
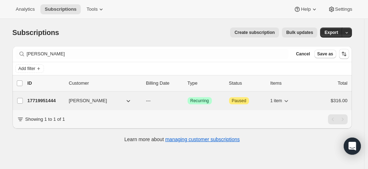
click at [45, 99] on p "17719951444" at bounding box center [46, 100] width 36 height 7
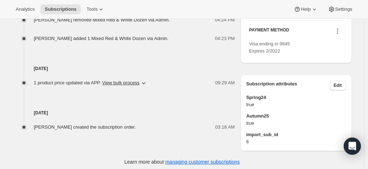
scroll to position [386, 0]
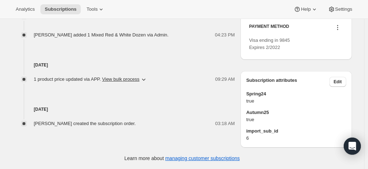
drag, startPoint x: 362, startPoint y: 58, endPoint x: 296, endPoint y: 58, distance: 66.5
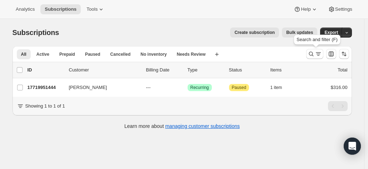
drag, startPoint x: 314, startPoint y: 55, endPoint x: 114, endPoint y: 77, distance: 200.6
click at [313, 54] on icon "Search and filter results" at bounding box center [311, 53] width 7 height 7
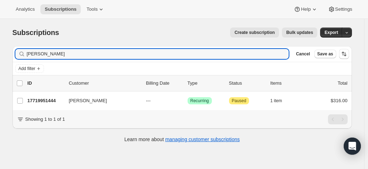
drag, startPoint x: 69, startPoint y: 58, endPoint x: 24, endPoint y: 57, distance: 44.3
click at [24, 57] on div "stella adam Clear" at bounding box center [152, 54] width 274 height 10
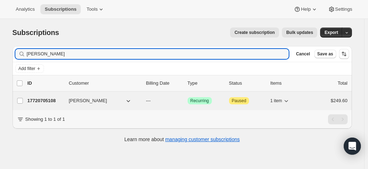
type input "geoff hoad"
click at [41, 98] on p "17720705108" at bounding box center [46, 100] width 36 height 7
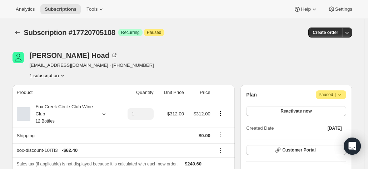
drag, startPoint x: 351, startPoint y: 55, endPoint x: 289, endPoint y: 75, distance: 65.2
click at [351, 55] on div "Geoff Hoad persol@ozemail.com.au · +61416494062 1 subscription" at bounding box center [182, 65] width 339 height 27
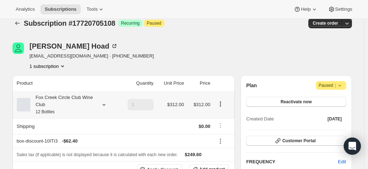
scroll to position [36, 0]
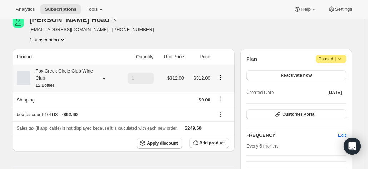
click at [88, 78] on div "Fox Creek Circle Club Wine Club 12 Bottles" at bounding box center [62, 78] width 64 height 21
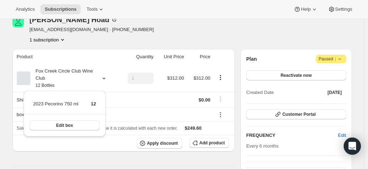
click at [133, 38] on div "Geoff Hoad persol@ozemail.com.au · +61416494062 1 subscription" at bounding box center [132, 29] width 238 height 27
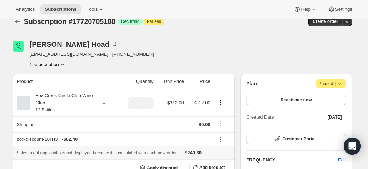
scroll to position [0, 0]
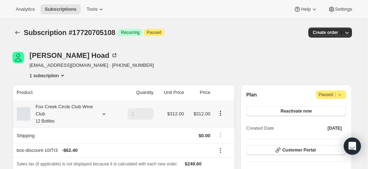
click at [91, 111] on div "Fox Creek Circle Club Wine Club 12 Bottles" at bounding box center [62, 113] width 64 height 21
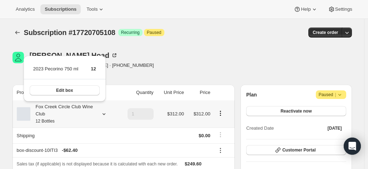
click at [74, 91] on button "Edit box" at bounding box center [65, 90] width 70 height 10
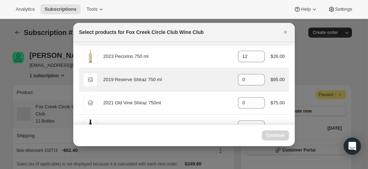
scroll to position [36, 0]
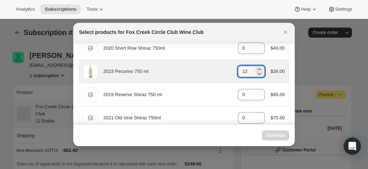
drag, startPoint x: 246, startPoint y: 70, endPoint x: 234, endPoint y: 70, distance: 11.8
click at [234, 70] on div "2023 Pecorino 750 ml gid://shopify/ProductVariant/41594933280852 12 $26.00" at bounding box center [184, 71] width 202 height 14
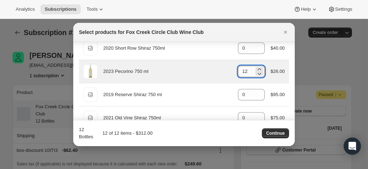
click at [245, 74] on input "12" at bounding box center [246, 71] width 16 height 11
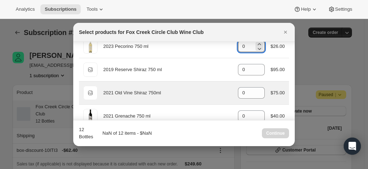
scroll to position [71, 0]
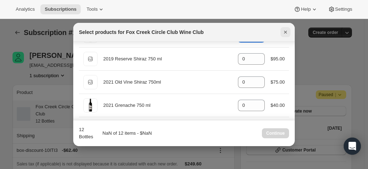
type input "0"
click at [287, 31] on icon "Close" at bounding box center [285, 32] width 7 height 7
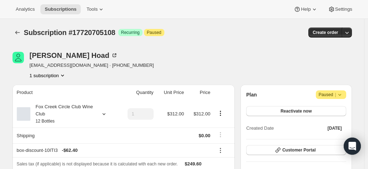
click at [351, 75] on div "Geoff Hoad persol@ozemail.com.au · +61416494062 1 subscription" at bounding box center [182, 65] width 339 height 27
click at [106, 114] on icon at bounding box center [103, 113] width 7 height 7
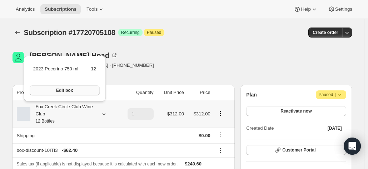
click at [64, 89] on span "Edit box" at bounding box center [64, 91] width 17 height 6
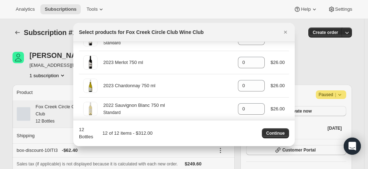
scroll to position [397, 0]
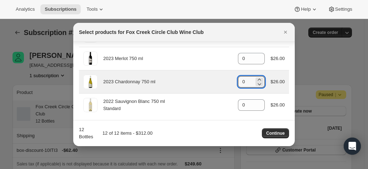
drag, startPoint x: 241, startPoint y: 80, endPoint x: 232, endPoint y: 79, distance: 9.0
click at [232, 79] on div "2023 Chardonnay 750 ml gid://shopify/ProductVariant/41594928857172 0 $26.00" at bounding box center [184, 82] width 202 height 14
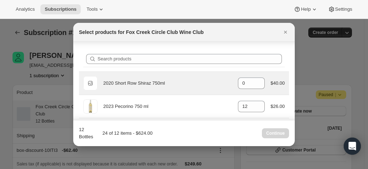
scroll to position [0, 0]
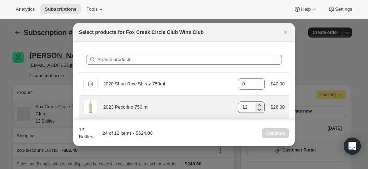
type input "12"
drag, startPoint x: 247, startPoint y: 106, endPoint x: 229, endPoint y: 110, distance: 17.8
click at [227, 110] on div "2023 Pecorino 750 ml gid://shopify/ProductVariant/41594933280852 12 $26.00" at bounding box center [184, 107] width 202 height 14
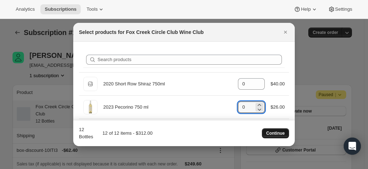
type input "0"
click at [268, 132] on span "Continue" at bounding box center [275, 133] width 19 height 6
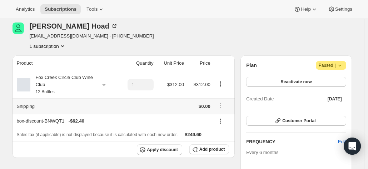
scroll to position [71, 0]
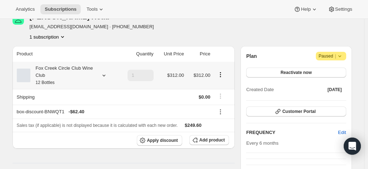
click at [98, 77] on div "Fox Creek Circle Club Wine Club 12 Bottles" at bounding box center [66, 75] width 99 height 21
click at [107, 76] on icon at bounding box center [103, 75] width 7 height 7
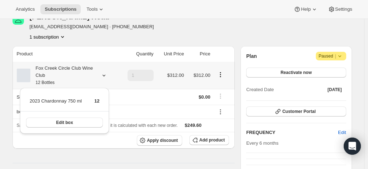
click at [107, 76] on icon at bounding box center [103, 75] width 7 height 7
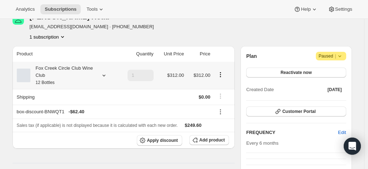
click at [100, 76] on div at bounding box center [103, 75] width 10 height 7
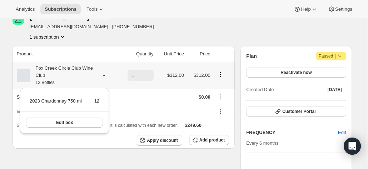
click at [100, 76] on div at bounding box center [103, 75] width 10 height 7
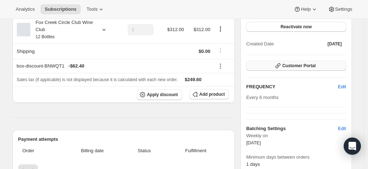
scroll to position [107, 0]
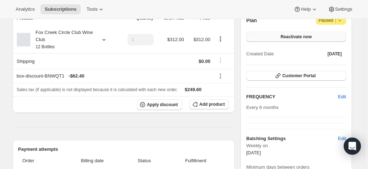
click at [283, 36] on span "Reactivate now" at bounding box center [296, 37] width 31 height 6
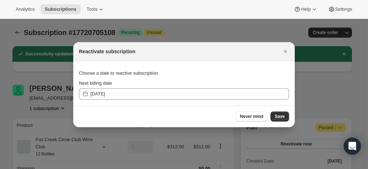
scroll to position [0, 0]
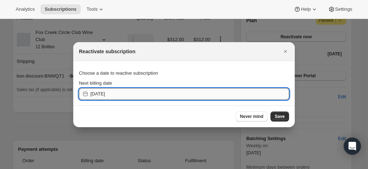
click at [147, 91] on input "[DATE]" at bounding box center [189, 93] width 199 height 11
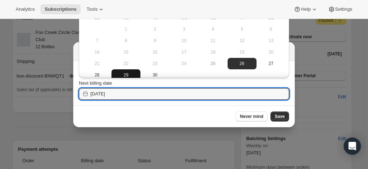
click at [134, 73] on span "29" at bounding box center [125, 75] width 23 height 6
type input "[DATE]"
click at [149, 93] on input "[DATE]" at bounding box center [189, 93] width 199 height 11
click at [123, 73] on span "29" at bounding box center [125, 75] width 23 height 6
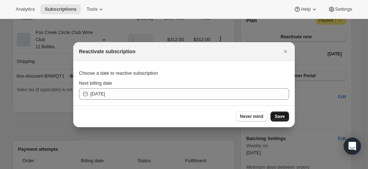
click at [285, 115] on button "Save" at bounding box center [280, 116] width 19 height 10
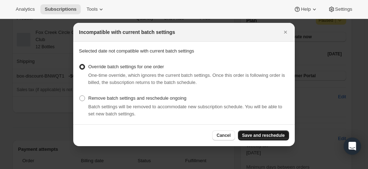
click at [267, 135] on span "Save and reschedule" at bounding box center [263, 136] width 43 height 6
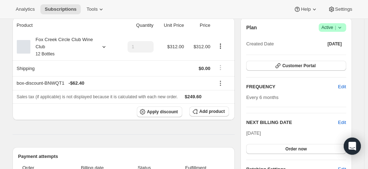
scroll to position [143, 0]
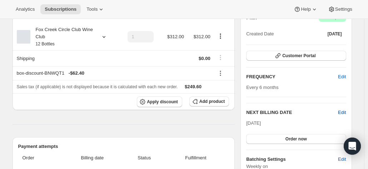
click at [346, 111] on span "Edit" at bounding box center [342, 112] width 8 height 7
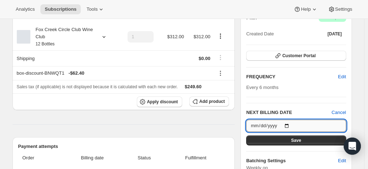
click at [262, 125] on input "2025-09-29" at bounding box center [296, 126] width 100 height 12
click at [288, 124] on input "2025-09-29" at bounding box center [296, 126] width 100 height 12
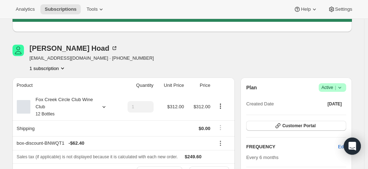
scroll to position [71, 0]
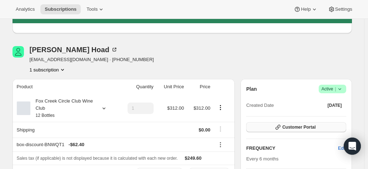
click at [294, 128] on span "Customer Portal" at bounding box center [298, 127] width 33 height 6
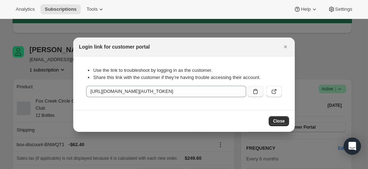
drag, startPoint x: 274, startPoint y: 91, endPoint x: 252, endPoint y: 96, distance: 22.7
click at [241, 105] on section "Use the link to troubleshoot by logging in as the customer. Share this link wit…" at bounding box center [184, 83] width 222 height 54
click at [284, 46] on icon "Close" at bounding box center [285, 46] width 7 height 7
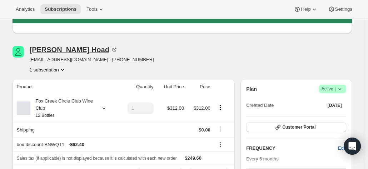
click at [111, 48] on icon at bounding box center [114, 49] width 7 height 7
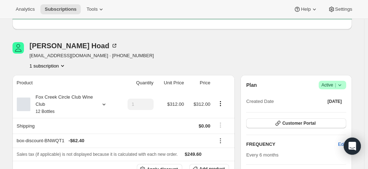
scroll to position [107, 0]
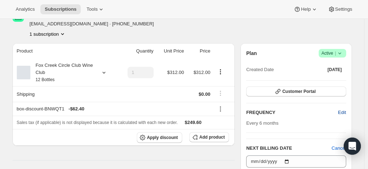
click at [346, 113] on span "Edit" at bounding box center [342, 112] width 8 height 7
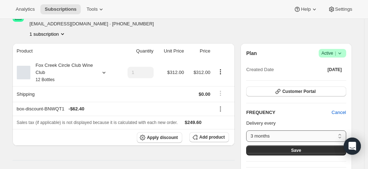
click at [261, 134] on select "3 months 4 months 6 months Custom..." at bounding box center [296, 135] width 100 height 11
click at [248, 130] on select "3 months 4 months 6 months Custom..." at bounding box center [296, 135] width 100 height 11
click at [267, 149] on button "Save" at bounding box center [296, 150] width 100 height 10
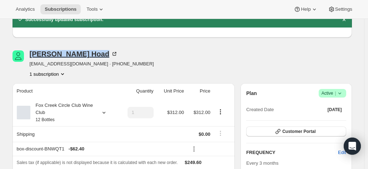
drag, startPoint x: 69, startPoint y: 54, endPoint x: 33, endPoint y: 54, distance: 36.4
click at [33, 54] on div "Geoff Hoad" at bounding box center [74, 53] width 88 height 7
copy div "Geoff Hoad"
click at [138, 56] on div "Geoff Hoad persol@ozemail.com.au · +61416494062 1 subscription" at bounding box center [132, 63] width 238 height 27
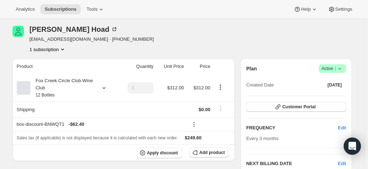
scroll to position [143, 0]
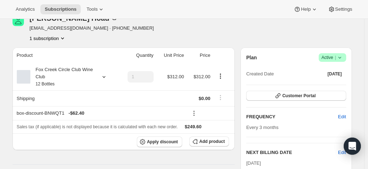
click at [284, 100] on div "Customer Portal" at bounding box center [296, 96] width 100 height 11
click at [280, 96] on icon "button" at bounding box center [277, 95] width 7 height 7
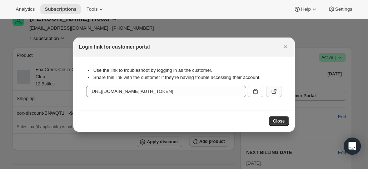
click at [273, 90] on icon ":r11a:" at bounding box center [274, 91] width 7 height 7
click at [284, 48] on icon "Close" at bounding box center [285, 46] width 3 height 3
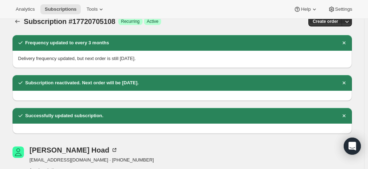
scroll to position [0, 0]
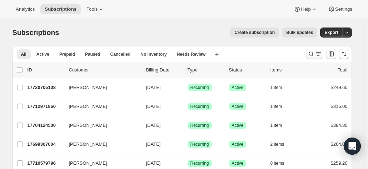
click at [314, 56] on icon "Search and filter results" at bounding box center [311, 53] width 7 height 7
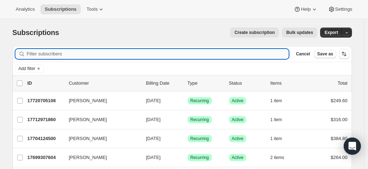
click at [85, 55] on input "Filter subscribers" at bounding box center [158, 54] width 262 height 10
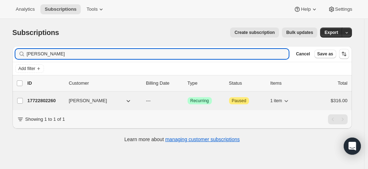
type input "[PERSON_NAME]"
click at [54, 99] on p "17722802260" at bounding box center [46, 100] width 36 height 7
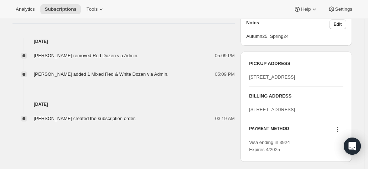
scroll to position [322, 0]
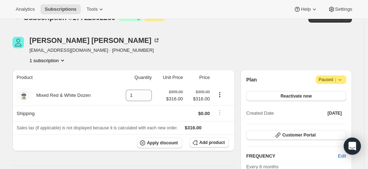
scroll to position [0, 0]
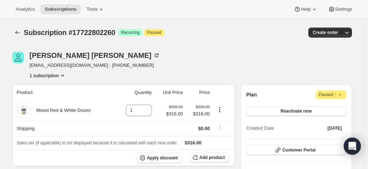
drag, startPoint x: 350, startPoint y: 63, endPoint x: 345, endPoint y: 60, distance: 5.8
click at [350, 63] on div "[PERSON_NAME] [EMAIL_ADDRESS][DOMAIN_NAME] · [PHONE_NUMBER] 1 subscription" at bounding box center [182, 65] width 339 height 27
click at [279, 110] on button "Reactivate now" at bounding box center [296, 111] width 100 height 10
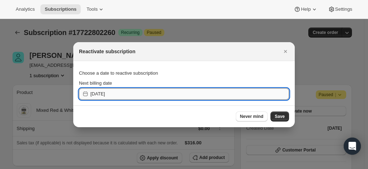
click at [122, 92] on input "[DATE]" at bounding box center [189, 93] width 199 height 11
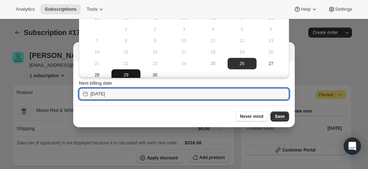
click at [126, 74] on span "29" at bounding box center [125, 75] width 23 height 6
type input "[DATE]"
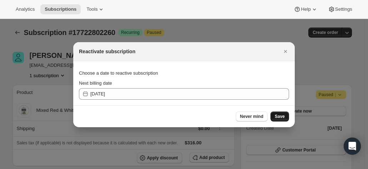
click at [276, 114] on span "Save" at bounding box center [280, 117] width 10 height 6
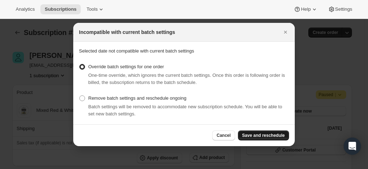
click at [259, 137] on span "Save and reschedule" at bounding box center [263, 136] width 43 height 6
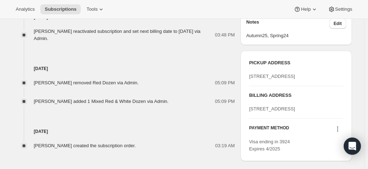
scroll to position [357, 0]
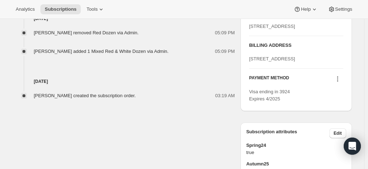
click at [304, 63] on div "[STREET_ADDRESS]" at bounding box center [296, 58] width 94 height 7
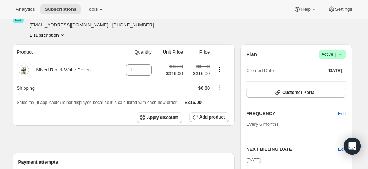
scroll to position [71, 0]
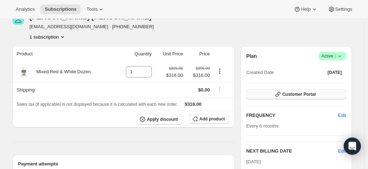
click at [294, 91] on span "Customer Portal" at bounding box center [298, 94] width 33 height 6
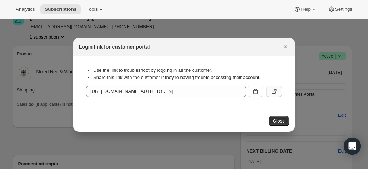
click at [275, 90] on icon ":rfg:" at bounding box center [274, 91] width 7 height 7
click at [285, 45] on icon "Close" at bounding box center [285, 46] width 7 height 7
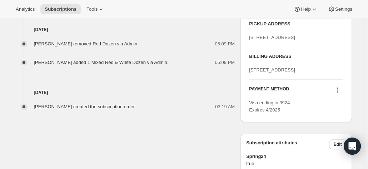
scroll to position [357, 0]
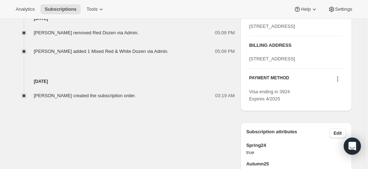
drag, startPoint x: 278, startPoint y: 85, endPoint x: 249, endPoint y: 78, distance: 29.4
click at [249, 78] on div "PICKUP ADDRESS [STREET_ADDRESS] BILLING ADDRESS [STREET_ADDRESS] null 2111 PAYM…" at bounding box center [295, 56] width 111 height 110
copy span "[STREET_ADDRESS]"
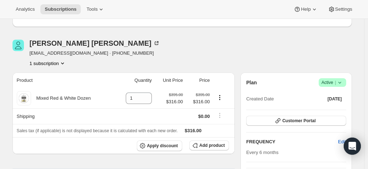
scroll to position [0, 0]
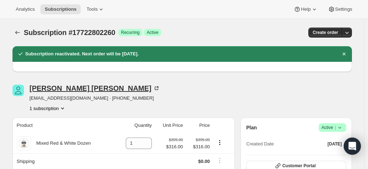
click at [153, 87] on icon at bounding box center [156, 88] width 7 height 7
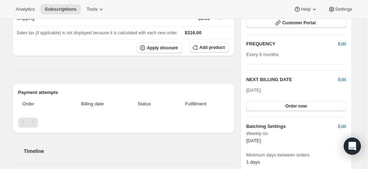
scroll to position [71, 0]
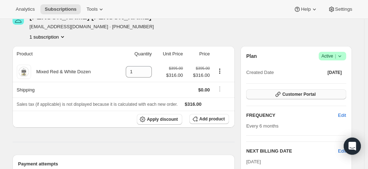
click at [289, 91] on button "Customer Portal" at bounding box center [296, 94] width 100 height 10
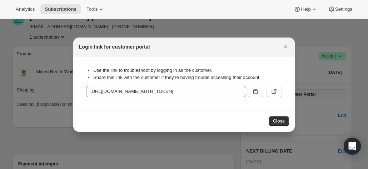
scroll to position [0, 0]
click at [273, 90] on icon ":rfg:" at bounding box center [274, 91] width 7 height 7
click at [281, 46] on button "Close" at bounding box center [286, 47] width 10 height 10
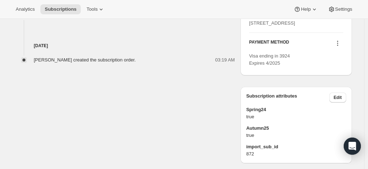
scroll to position [429, 0]
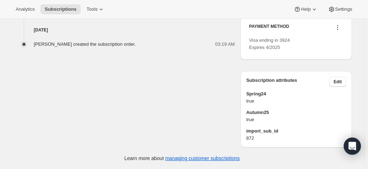
click at [338, 28] on icon at bounding box center [337, 27] width 1 height 1
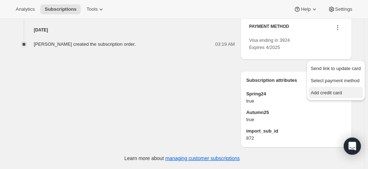
click at [327, 90] on span "Add credit card" at bounding box center [326, 92] width 31 height 5
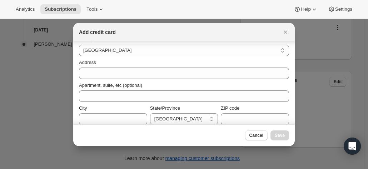
scroll to position [107, 0]
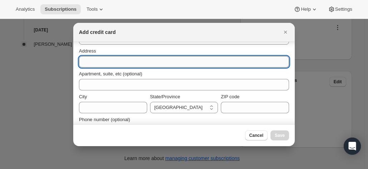
click at [95, 60] on input "Address" at bounding box center [184, 61] width 210 height 11
paste input "[PERSON_NAME] [STREET_ADDRESS]"
drag, startPoint x: 118, startPoint y: 63, endPoint x: 64, endPoint y: 61, distance: 54.3
click at [64, 169] on div "Add credit card First name Last name Credit card number Expiration date MM/YY C…" at bounding box center [184, 169] width 368 height 0
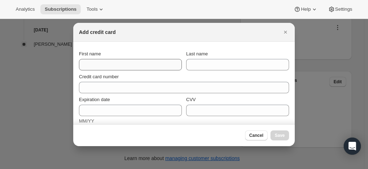
type input "[STREET_ADDRESS]"
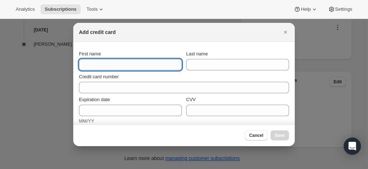
click at [94, 66] on input "First name" at bounding box center [130, 64] width 103 height 11
paste input "[PERSON_NAME]"
drag, startPoint x: 96, startPoint y: 64, endPoint x: 126, endPoint y: 64, distance: 30.7
click at [126, 64] on input "[PERSON_NAME]" at bounding box center [130, 64] width 103 height 11
type input "[PERSON_NAME]"
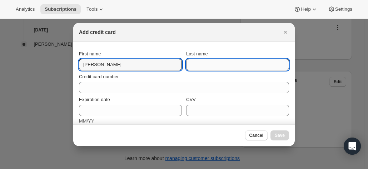
click at [196, 63] on input "Last name" at bounding box center [237, 64] width 103 height 11
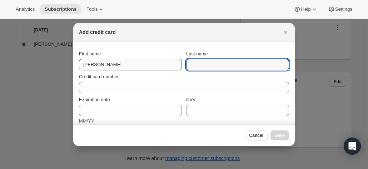
paste input "[PERSON_NAME]"
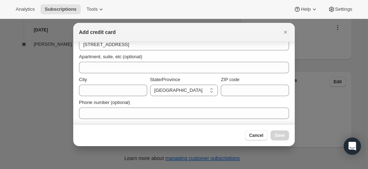
scroll to position [89, 0]
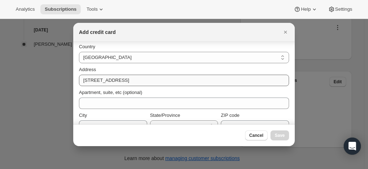
type input "[PERSON_NAME]"
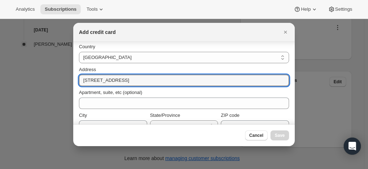
drag, startPoint x: 124, startPoint y: 80, endPoint x: 60, endPoint y: 83, distance: 63.3
click at [60, 169] on div "Add credit card First name [PERSON_NAME] Last name [PERSON_NAME] Credit card nu…" at bounding box center [184, 169] width 368 height 0
type input "[GEOGRAPHIC_DATA] [GEOGRAPHIC_DATA] 2111"
click at [154, 65] on div "Address [GEOGRAPHIC_DATA]" at bounding box center [184, 74] width 210 height 23
click at [159, 78] on input "[GEOGRAPHIC_DATA] [GEOGRAPHIC_DATA] 2111" at bounding box center [184, 80] width 210 height 11
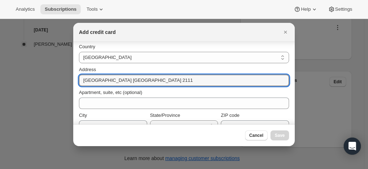
drag, startPoint x: 27, startPoint y: 78, endPoint x: 19, endPoint y: 78, distance: 8.2
click at [19, 169] on div "Add credit card First name [PERSON_NAME] Last name [PERSON_NAME] Credit card nu…" at bounding box center [184, 169] width 368 height 0
click at [187, 82] on input "[GEOGRAPHIC_DATA] [GEOGRAPHIC_DATA] 2111" at bounding box center [184, 80] width 210 height 11
click at [185, 80] on input "[GEOGRAPHIC_DATA] [GEOGRAPHIC_DATA] 2111" at bounding box center [184, 80] width 210 height 11
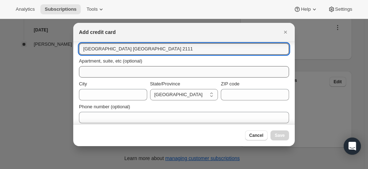
scroll to position [124, 0]
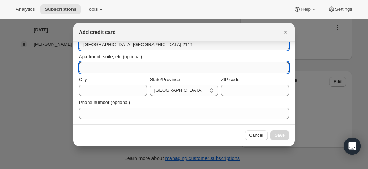
click at [119, 66] on input "Apartment, suite, etc (optional)" at bounding box center [184, 67] width 210 height 11
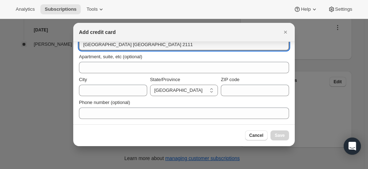
drag, startPoint x: 159, startPoint y: 48, endPoint x: 68, endPoint y: 46, distance: 91.5
click at [68, 169] on div "Add credit card First name [PERSON_NAME] Last name [PERSON_NAME] Credit card nu…" at bounding box center [184, 169] width 368 height 0
click at [201, 60] on div "Apartment, suite, etc (optional)" at bounding box center [184, 56] width 210 height 7
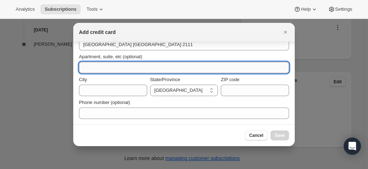
click at [180, 66] on input "Apartment, suite, etc (optional)" at bounding box center [184, 67] width 210 height 11
paste input "[GEOGRAPHIC_DATA] [GEOGRAPHIC_DATA] 2111"
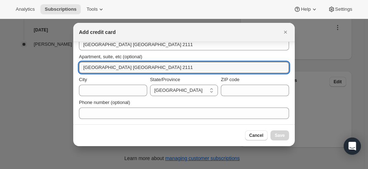
scroll to position [89, 0]
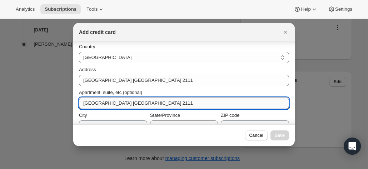
drag, startPoint x: 109, startPoint y: 102, endPoint x: 202, endPoint y: 103, distance: 92.9
click at [202, 103] on input "[GEOGRAPHIC_DATA] [GEOGRAPHIC_DATA] 2111" at bounding box center [184, 103] width 210 height 11
type input "[GEOGRAPHIC_DATA]"
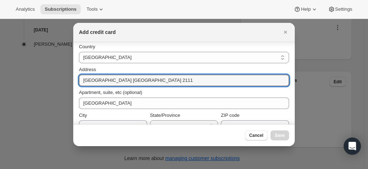
drag, startPoint x: 175, startPoint y: 76, endPoint x: 56, endPoint y: 79, distance: 118.3
click at [56, 169] on div "Add credit card First name [PERSON_NAME] Last name [PERSON_NAME] Credit card nu…" at bounding box center [184, 169] width 368 height 0
paste input "4"
drag, startPoint x: 154, startPoint y: 79, endPoint x: 40, endPoint y: 70, distance: 115.1
click at [41, 169] on div "Add credit card First name [PERSON_NAME] Last name [PERSON_NAME] Credit card nu…" at bounding box center [184, 169] width 368 height 0
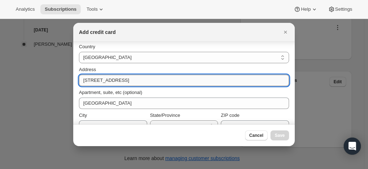
drag, startPoint x: 133, startPoint y: 76, endPoint x: 100, endPoint y: 79, distance: 32.3
click at [75, 76] on section "First name [PERSON_NAME] Last name [PERSON_NAME] Credit card number Expiration …" at bounding box center [184, 56] width 222 height 207
paste input "[PERSON_NAME] [STREET_ADDRESS]"
drag, startPoint x: 118, startPoint y: 81, endPoint x: 59, endPoint y: 73, distance: 60.3
click at [60, 169] on div "Add credit card First name [PERSON_NAME] Last name [PERSON_NAME] Credit card nu…" at bounding box center [184, 169] width 368 height 0
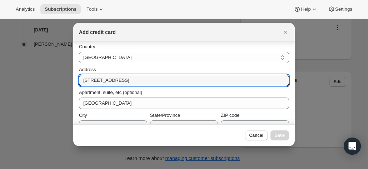
drag, startPoint x: 124, startPoint y: 81, endPoint x: 257, endPoint y: 92, distance: 133.4
click at [257, 92] on div "Country [GEOGRAPHIC_DATA] [GEOGRAPHIC_DATA] [GEOGRAPHIC_DATA] [GEOGRAPHIC_DATA]…" at bounding box center [184, 97] width 210 height 116
type input "[STREET_ADDRESS]"
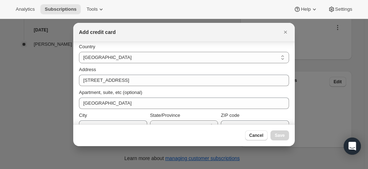
click at [230, 71] on div "Address" at bounding box center [184, 69] width 210 height 7
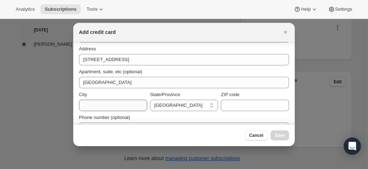
scroll to position [124, 0]
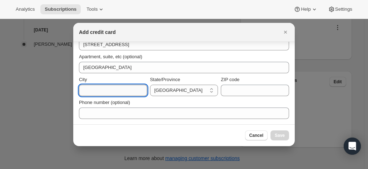
click at [117, 91] on input "City" at bounding box center [113, 90] width 68 height 11
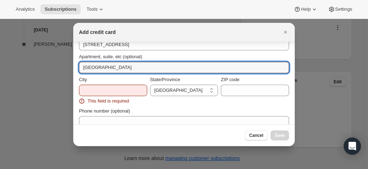
drag, startPoint x: 125, startPoint y: 71, endPoint x: 56, endPoint y: 68, distance: 69.4
click at [56, 169] on div "Add credit card First name [PERSON_NAME] Last name [PERSON_NAME] Credit card nu…" at bounding box center [184, 169] width 368 height 0
drag, startPoint x: 163, startPoint y: 55, endPoint x: 95, endPoint y: 83, distance: 73.1
click at [162, 55] on div "Apartment, suite, etc (optional)" at bounding box center [184, 56] width 210 height 7
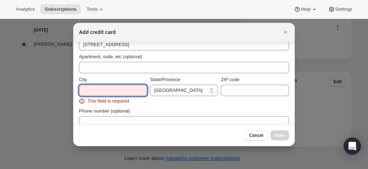
click at [89, 93] on input "City" at bounding box center [113, 90] width 68 height 11
paste input "[GEOGRAPHIC_DATA] [GEOGRAPHIC_DATA] 2111"
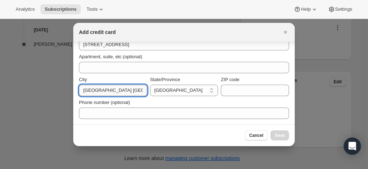
scroll to position [0, 13]
drag, startPoint x: 141, startPoint y: 90, endPoint x: 161, endPoint y: 90, distance: 20.0
click at [161, 90] on div "City [GEOGRAPHIC_DATA] [GEOGRAPHIC_DATA] 2111 State/Province [GEOGRAPHIC_DATA] …" at bounding box center [184, 86] width 210 height 20
type input "[GEOGRAPHIC_DATA]"
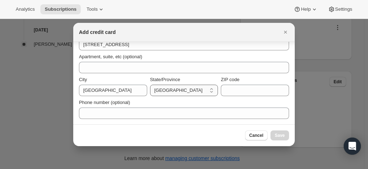
click at [164, 88] on select "[GEOGRAPHIC_DATA] [GEOGRAPHIC_DATA] [GEOGRAPHIC_DATA] [GEOGRAPHIC_DATA] [GEOGRA…" at bounding box center [184, 90] width 68 height 11
select select "[GEOGRAPHIC_DATA]"
click at [150, 85] on select "[GEOGRAPHIC_DATA] [GEOGRAPHIC_DATA] [GEOGRAPHIC_DATA] [GEOGRAPHIC_DATA] [GEOGRA…" at bounding box center [184, 90] width 68 height 11
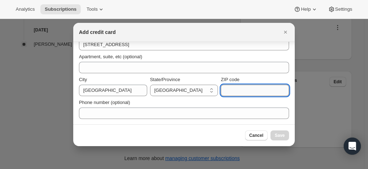
click at [234, 87] on input "ZIP code" at bounding box center [255, 90] width 68 height 11
paste input "[GEOGRAPHIC_DATA] [GEOGRAPHIC_DATA] 2111"
drag, startPoint x: 270, startPoint y: 90, endPoint x: 159, endPoint y: 80, distance: 111.9
click at [162, 81] on div "City [GEOGRAPHIC_DATA]/Province [GEOGRAPHIC_DATA] [GEOGRAPHIC_DATA] [GEOGRAPHIC…" at bounding box center [184, 86] width 210 height 20
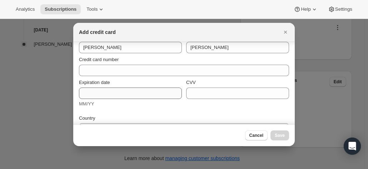
scroll to position [124, 0]
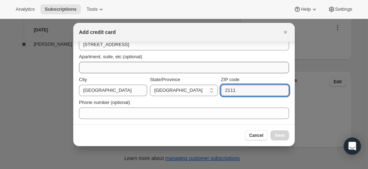
type input "2111"
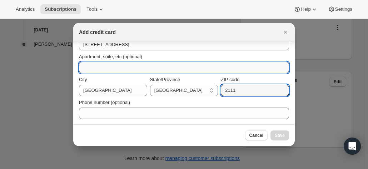
click at [98, 67] on input "Apartment, suite, etc (optional)" at bounding box center [184, 67] width 210 height 11
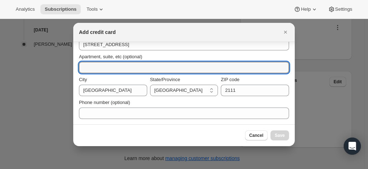
click at [141, 101] on div "Phone number (optional)" at bounding box center [184, 102] width 210 height 7
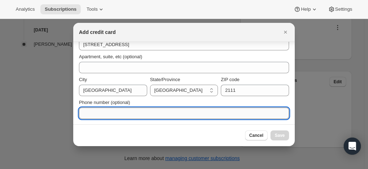
click at [113, 116] on input "Phone number (optional)" at bounding box center [184, 113] width 210 height 11
paste input "[PHONE_NUMBER]"
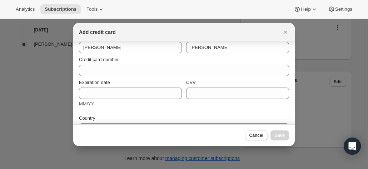
scroll to position [0, 0]
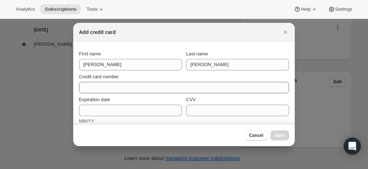
type input "[PHONE_NUMBER]"
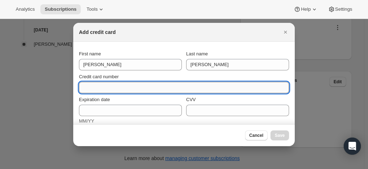
click at [99, 88] on input "Credit card number" at bounding box center [181, 87] width 204 height 11
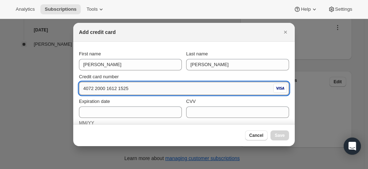
click at [136, 88] on input "4072 2000 1612 1525" at bounding box center [175, 88] width 193 height 11
type input "[CREDIT_CARD_NUMBER]"
click at [144, 77] on div "Credit card number" at bounding box center [184, 76] width 210 height 7
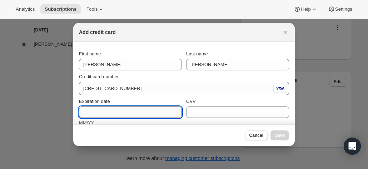
click at [116, 110] on input "Expiration date" at bounding box center [130, 111] width 103 height 11
click at [116, 100] on div "Expiration date" at bounding box center [130, 101] width 103 height 7
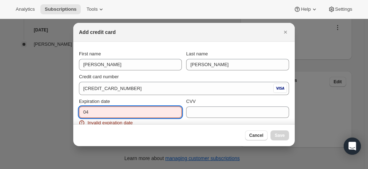
click at [103, 112] on input "04" at bounding box center [130, 111] width 103 height 11
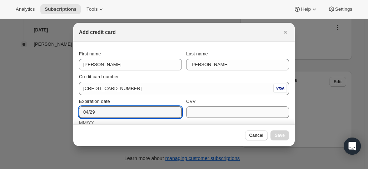
type input "04/29"
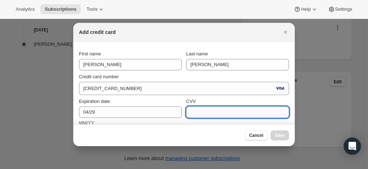
click at [208, 115] on input "CVV" at bounding box center [237, 111] width 103 height 11
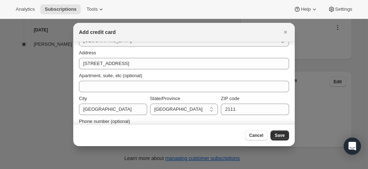
scroll to position [126, 0]
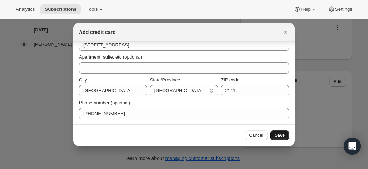
type input "600"
click at [280, 133] on button "Save" at bounding box center [280, 135] width 19 height 10
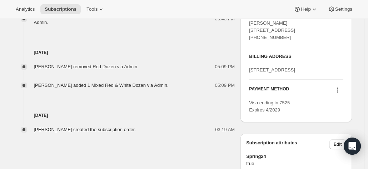
scroll to position [367, 0]
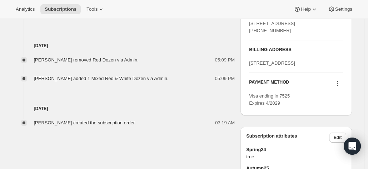
click at [337, 87] on icon at bounding box center [337, 83] width 7 height 7
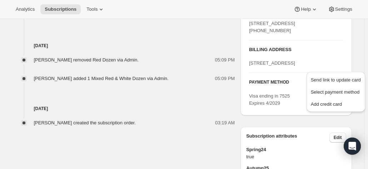
click at [281, 89] on h3 "PAYMENT METHOD" at bounding box center [269, 84] width 40 height 10
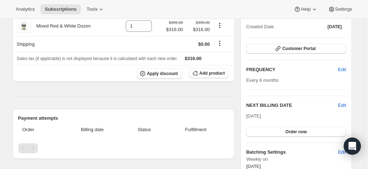
scroll to position [0, 0]
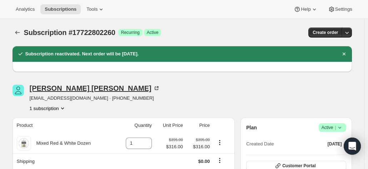
click at [153, 88] on icon at bounding box center [156, 88] width 7 height 7
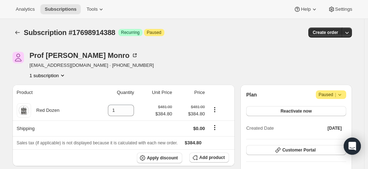
scroll to position [29, 0]
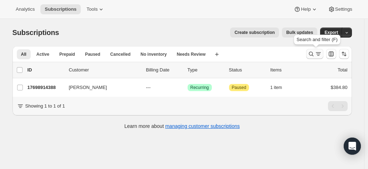
click at [312, 52] on icon "Search and filter results" at bounding box center [311, 53] width 7 height 7
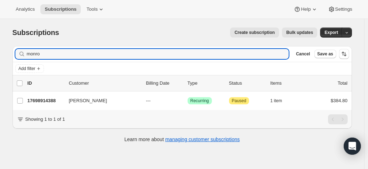
drag, startPoint x: 49, startPoint y: 53, endPoint x: 22, endPoint y: 50, distance: 27.0
click at [22, 50] on div "monro Clear" at bounding box center [152, 54] width 274 height 10
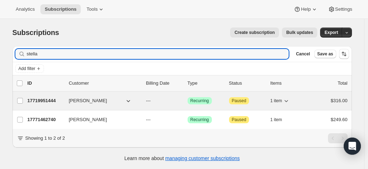
type input "stella"
click at [50, 100] on p "17719951444" at bounding box center [46, 100] width 36 height 7
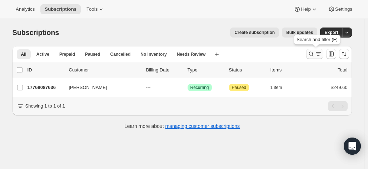
click at [309, 53] on button "Search and filter results" at bounding box center [314, 54] width 17 height 10
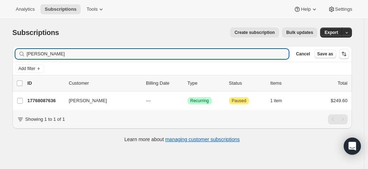
drag, startPoint x: 65, startPoint y: 53, endPoint x: 9, endPoint y: 7, distance: 72.4
click at [0, 47] on html "Analytics Subscriptions Tools Help Settings Skip to content Subscriptions. This…" at bounding box center [184, 84] width 368 height 169
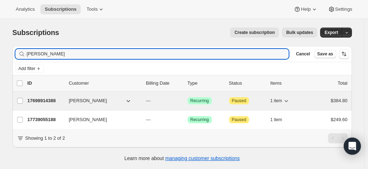
type input "[PERSON_NAME]"
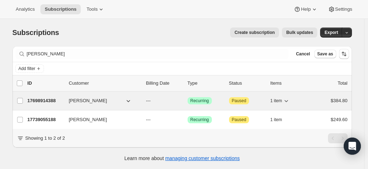
click at [49, 99] on p "17698914388" at bounding box center [46, 100] width 36 height 7
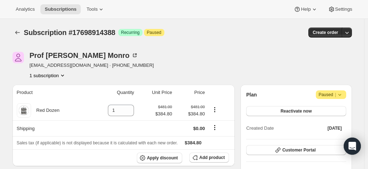
click at [348, 59] on div "[PERSON_NAME] [EMAIL_ADDRESS][DOMAIN_NAME] · [PHONE_NUMBER] 1 subscription" at bounding box center [182, 65] width 339 height 27
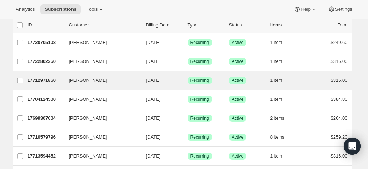
scroll to position [36, 0]
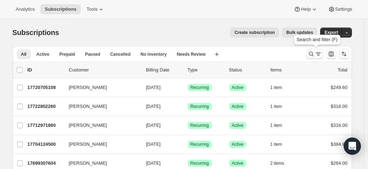
click at [311, 53] on icon "Search and filter results" at bounding box center [311, 54] width 5 height 5
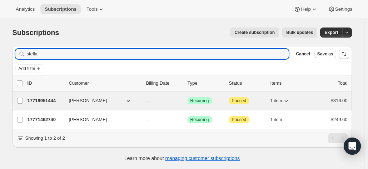
type input "stella"
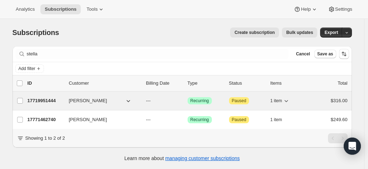
click at [49, 99] on p "17719951444" at bounding box center [46, 100] width 36 height 7
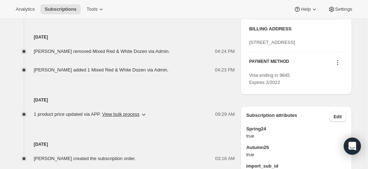
scroll to position [279, 0]
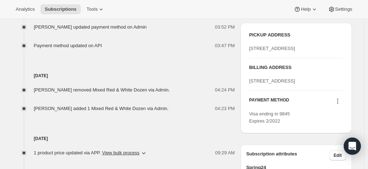
drag, startPoint x: 266, startPoint y: 115, endPoint x: 251, endPoint y: 98, distance: 23.3
click at [251, 85] on div "2 Loblay Crescent BILGOLA PLATEAU null 2107 null" at bounding box center [296, 81] width 94 height 7
copy span "2 Loblay Crescent BILGOLA PLATEAU null 2107 null"
click at [307, 85] on div "BILLING ADDRESS 2 Loblay Crescent BILGOLA PLATEAU null 2107 null" at bounding box center [296, 74] width 94 height 21
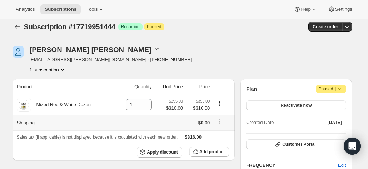
scroll to position [36, 0]
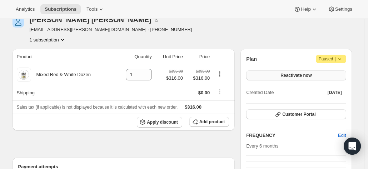
click at [281, 76] on button "Reactivate now" at bounding box center [296, 75] width 100 height 10
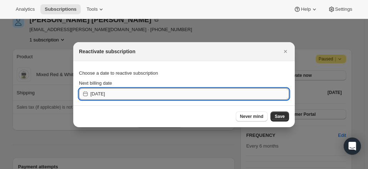
click at [117, 93] on input "2025-09-26" at bounding box center [189, 93] width 199 height 11
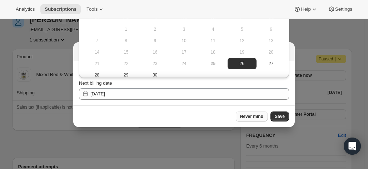
click at [257, 116] on span "Never mind" at bounding box center [251, 117] width 23 height 6
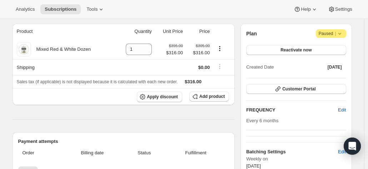
scroll to position [71, 0]
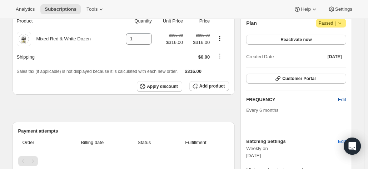
click at [343, 97] on span "Edit" at bounding box center [342, 99] width 8 height 7
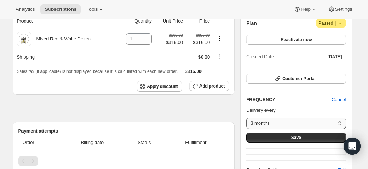
click at [273, 121] on select "3 months 4 months 6 months Custom..." at bounding box center [296, 123] width 100 height 11
select select "MONTH#4"
click at [248, 118] on select "3 months 4 months 6 months Custom..." at bounding box center [296, 123] width 100 height 11
drag, startPoint x: 283, startPoint y: 100, endPoint x: 282, endPoint y: 93, distance: 6.5
click at [283, 100] on h2 "FREQUENCY" at bounding box center [288, 99] width 85 height 7
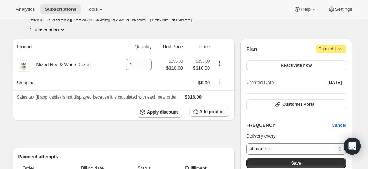
scroll to position [36, 0]
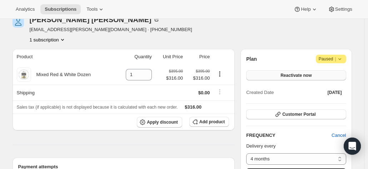
click at [284, 75] on span "Reactivate now" at bounding box center [296, 76] width 31 height 6
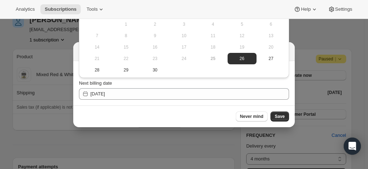
scroll to position [6, 0]
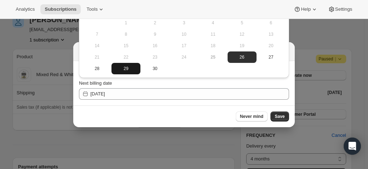
click at [122, 69] on span "29" at bounding box center [125, 69] width 23 height 6
type input "2025-09-28"
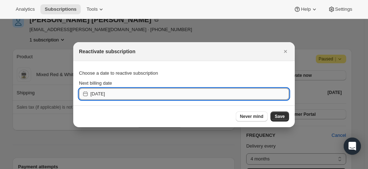
click at [117, 93] on input "2025-09-28" at bounding box center [189, 93] width 199 height 11
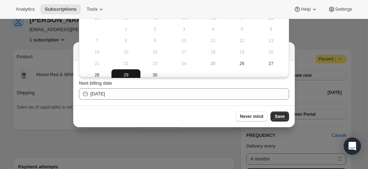
click at [126, 71] on button "29" at bounding box center [125, 74] width 29 height 11
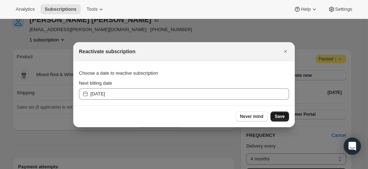
click at [277, 115] on span "Save" at bounding box center [280, 117] width 10 height 6
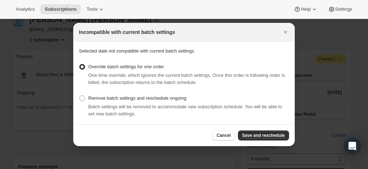
drag, startPoint x: 262, startPoint y: 136, endPoint x: 229, endPoint y: 124, distance: 34.8
click at [262, 136] on span "Save and reschedule" at bounding box center [263, 136] width 43 height 6
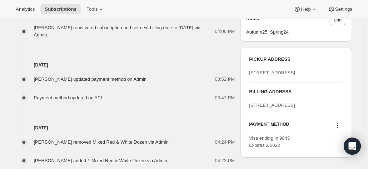
scroll to position [322, 0]
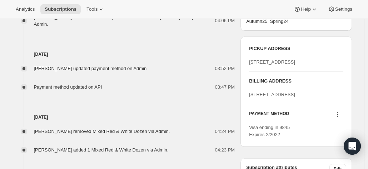
drag, startPoint x: 312, startPoint y: 123, endPoint x: 247, endPoint y: 113, distance: 66.6
click at [247, 113] on div "PICKUP ADDRESS 19 Olivers Road McLaren Vale SA, 5171 Australia BILLING ADDRESS …" at bounding box center [295, 91] width 111 height 110
copy span "2 Loblay Crescent BILGOLA PLATEAU null 2107"
click at [314, 98] on div "BILLING ADDRESS 2 Loblay Crescent BILGOLA PLATEAU null 2107 null" at bounding box center [296, 88] width 94 height 21
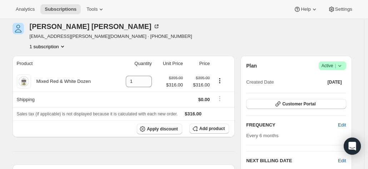
scroll to position [71, 0]
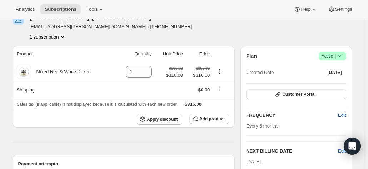
click at [344, 113] on span "Edit" at bounding box center [342, 115] width 8 height 7
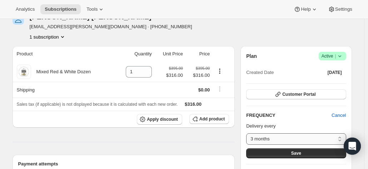
click at [272, 136] on select "3 months 4 months 6 months Custom..." at bounding box center [296, 138] width 100 height 11
select select "MONTH#4"
click at [248, 133] on select "3 months 4 months 6 months Custom..." at bounding box center [296, 138] width 100 height 11
click at [284, 154] on button "Save" at bounding box center [296, 153] width 100 height 10
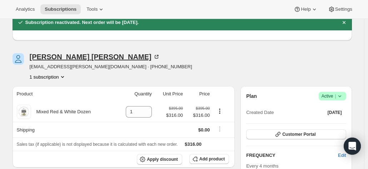
click at [153, 57] on icon at bounding box center [156, 56] width 7 height 7
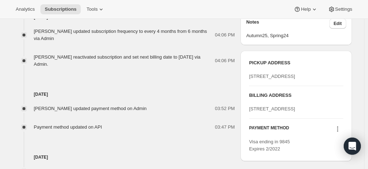
scroll to position [357, 0]
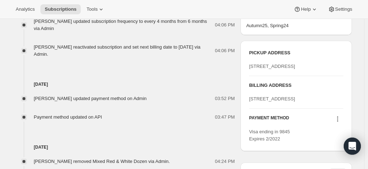
drag, startPoint x: 251, startPoint y: 119, endPoint x: 310, endPoint y: 126, distance: 59.7
click at [310, 103] on div "2 Loblay Crescent BILGOLA PLATEAU null 2107 null" at bounding box center [296, 98] width 94 height 7
copy span "2 Loblay Crescent BILGOLA PLATEAU null 2107"
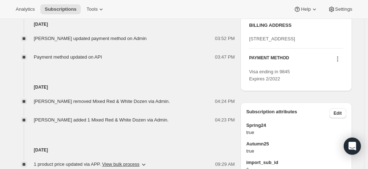
scroll to position [429, 0]
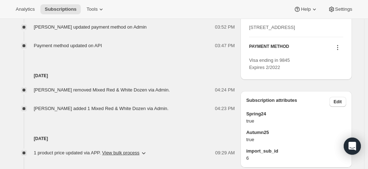
click at [341, 51] on icon at bounding box center [337, 47] width 7 height 7
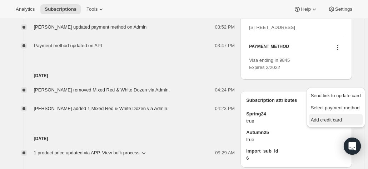
drag, startPoint x: 316, startPoint y: 118, endPoint x: 309, endPoint y: 117, distance: 6.5
click at [309, 117] on button "Add credit card" at bounding box center [336, 119] width 54 height 11
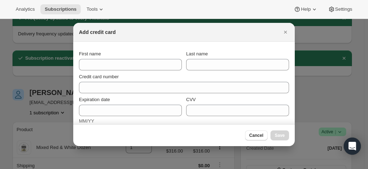
scroll to position [0, 0]
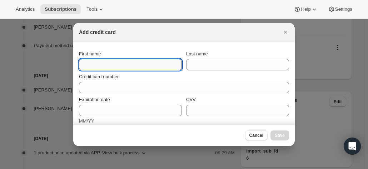
click at [109, 67] on input "First name" at bounding box center [130, 64] width 103 height 11
paste input "Stella Adams 2 Loblay Crescent Bilgola Plateau New South Wales 2107 Australia +…"
drag, startPoint x: 56, startPoint y: 60, endPoint x: 13, endPoint y: 56, distance: 44.1
click at [106, 68] on input "Stella Adams 2 Loblay Crescent Bilgola Plateau New South Wales 2107 Australia +…" at bounding box center [130, 64] width 103 height 11
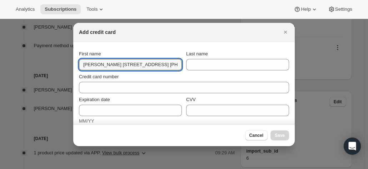
scroll to position [0, 106]
drag, startPoint x: 96, startPoint y: 64, endPoint x: 231, endPoint y: 73, distance: 135.7
click at [231, 73] on section "First name Stella Adams 2 Loblay Crescent Bilgola Plateau New South Wales 2107 …" at bounding box center [184, 145] width 222 height 207
type input "Stella"
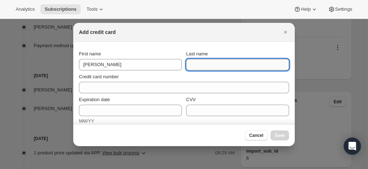
click at [219, 67] on input "Last name" at bounding box center [237, 64] width 103 height 11
paste input "Stella Adams 2 Loblay Crescent Bilgola Plateau New South Wales 2107 Australia +…"
drag, startPoint x: 193, startPoint y: 63, endPoint x: 371, endPoint y: 65, distance: 178.3
click at [368, 65] on html "Analytics Subscriptions Tools Help Settings Skip to content Subscription #17719…" at bounding box center [184, 84] width 368 height 169
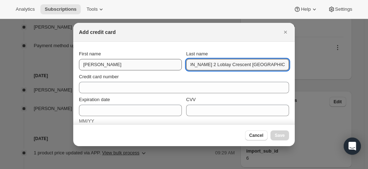
scroll to position [0, 0]
drag, startPoint x: 282, startPoint y: 65, endPoint x: 215, endPoint y: 66, distance: 66.1
click at [215, 66] on input "Stella Adams 2 Loblay Crescent Bilgola Plateau New S" at bounding box center [237, 64] width 103 height 11
drag, startPoint x: 200, startPoint y: 66, endPoint x: 179, endPoint y: 65, distance: 21.5
click at [180, 65] on div "First name Stella Last name Stella Adams" at bounding box center [184, 60] width 210 height 20
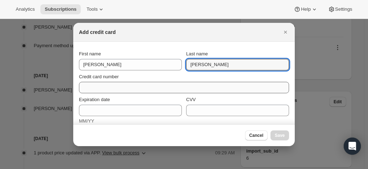
type input "Adams"
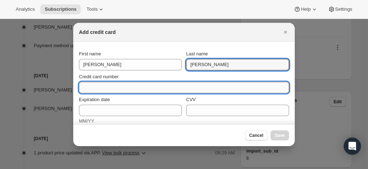
click at [144, 84] on input "Credit card number" at bounding box center [181, 87] width 204 height 11
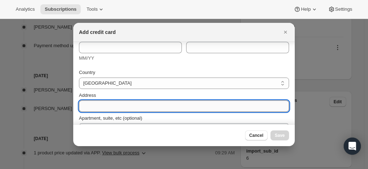
click at [98, 100] on input "Address" at bounding box center [184, 105] width 210 height 11
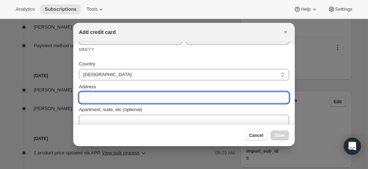
paste input "Stella Adams 2 Loblay Crescent Bilgola Plateau New South Wales 2107 Australia +…"
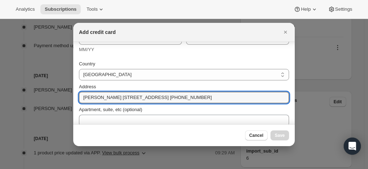
scroll to position [0, 0]
drag, startPoint x: 110, startPoint y: 97, endPoint x: 20, endPoint y: 98, distance: 90.8
drag, startPoint x: 121, startPoint y: 98, endPoint x: 288, endPoint y: 98, distance: 166.9
click at [288, 98] on section "First name Stella Last name Adams Credit card number Invalid card number Expira…" at bounding box center [184, 70] width 222 height 216
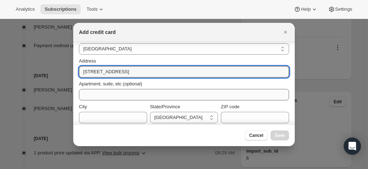
scroll to position [116, 0]
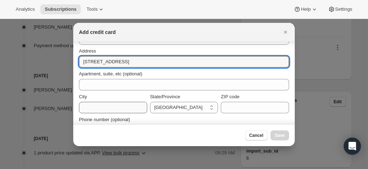
type input "2 Loblay Crescent"
click at [89, 108] on input "City" at bounding box center [113, 107] width 68 height 11
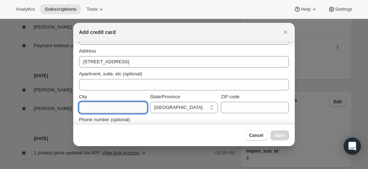
paste input "Bilgola Plateau New South Wales 2107 Australia +61 423 773 831"
drag, startPoint x: 90, startPoint y: 107, endPoint x: 29, endPoint y: 102, distance: 61.3
click at [117, 101] on div "City Bilgola Plateau New South Wales 2107 Australia +61 423 773 831" at bounding box center [113, 103] width 68 height 20
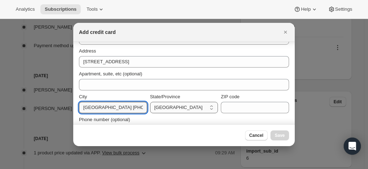
scroll to position [0, 75]
drag, startPoint x: 116, startPoint y: 107, endPoint x: 183, endPoint y: 109, distance: 67.6
click at [183, 109] on div "City Bilgola Plateau New South Wales 2107 Australia +61 423 773 831 State/Provi…" at bounding box center [184, 103] width 210 height 20
type input "Bilgola Plateau"
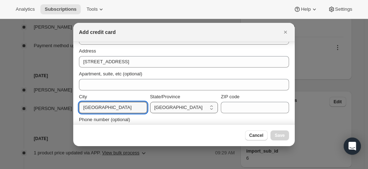
click at [195, 106] on select "Australian Capital Territory New South Wales Northern Territory Queensland Sout…" at bounding box center [184, 107] width 68 height 11
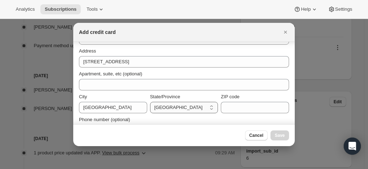
select select "NSW"
click at [150, 102] on select "Australian Capital Territory New South Wales Northern Territory Queensland Sout…" at bounding box center [184, 107] width 68 height 11
click at [221, 106] on input "ZIP code" at bounding box center [255, 107] width 68 height 11
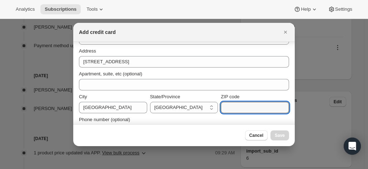
paste input "Bilgola Plateau New South Wales 2107 Australia +61 423 773 831"
click at [253, 106] on input "Bilgola Plateau New South Wales 2107 Australia +61 423 773 831" at bounding box center [255, 107] width 68 height 11
drag, startPoint x: 241, startPoint y: 108, endPoint x: 220, endPoint y: 108, distance: 20.7
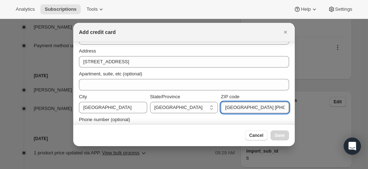
click at [221, 108] on input "Bilgola Plateau New South Wales 2107 Australia +61 423 773 831" at bounding box center [255, 107] width 68 height 11
click at [265, 108] on input "Bilgola Plateau New South Wales 2107 Australia +61 423 773 831" at bounding box center [255, 107] width 68 height 11
drag, startPoint x: 268, startPoint y: 108, endPoint x: 197, endPoint y: 108, distance: 70.8
click at [197, 108] on div "City Bilgola Plateau State/Province Australian Capital Territory New South Wale…" at bounding box center [184, 103] width 210 height 20
drag, startPoint x: 243, startPoint y: 108, endPoint x: 196, endPoint y: 108, distance: 47.2
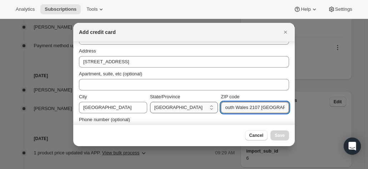
click at [196, 108] on div "City Bilgola Plateau State/Province Australian Capital Territory New South Wale…" at bounding box center [184, 103] width 210 height 20
drag, startPoint x: 233, startPoint y: 109, endPoint x: 311, endPoint y: 112, distance: 77.3
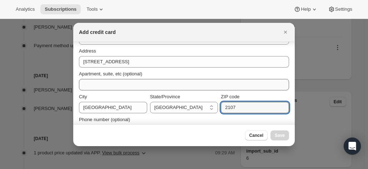
type input "2107"
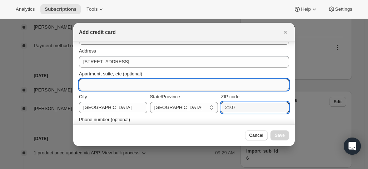
click at [156, 85] on input "Apartment, suite, etc (optional)" at bounding box center [184, 84] width 210 height 11
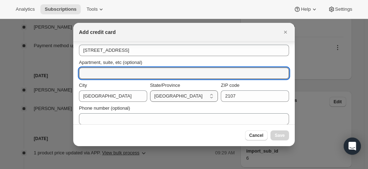
scroll to position [133, 0]
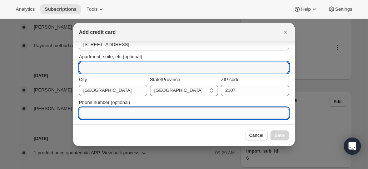
click at [142, 111] on input "Phone number (optional)" at bounding box center [184, 113] width 210 height 11
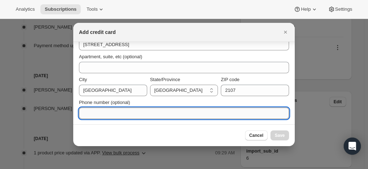
paste input "Bilgola Plateau New South Wales 2107 Australia +61 423 773 831"
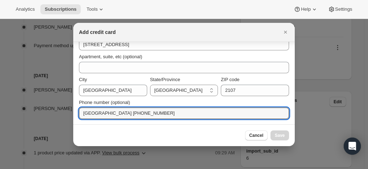
drag, startPoint x: 182, startPoint y: 113, endPoint x: 54, endPoint y: 111, distance: 127.9
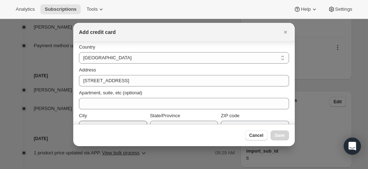
scroll to position [107, 0]
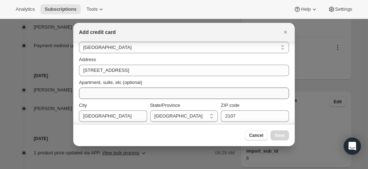
type input "+61 423 773 831"
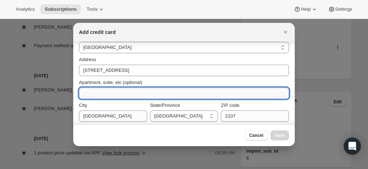
click at [89, 95] on input "Apartment, suite, etc (optional)" at bounding box center [184, 93] width 210 height 11
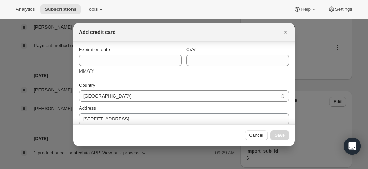
scroll to position [0, 0]
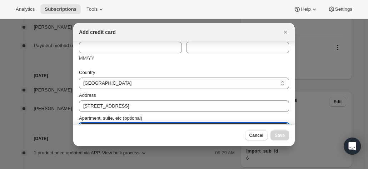
type input "*Leave at front door"
click at [164, 68] on div "Country Australia Austria Belgium Canada Czech Republic Denmark Finland France …" at bounding box center [184, 123] width 210 height 116
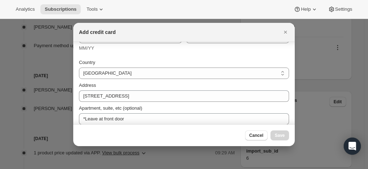
scroll to position [107, 0]
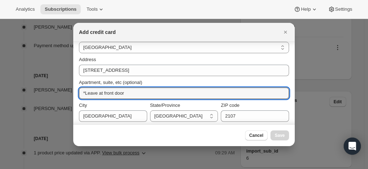
drag, startPoint x: 92, startPoint y: 94, endPoint x: 71, endPoint y: 92, distance: 21.6
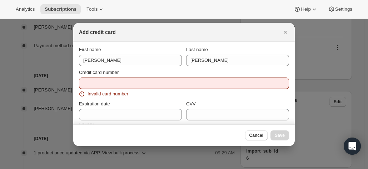
scroll to position [0, 0]
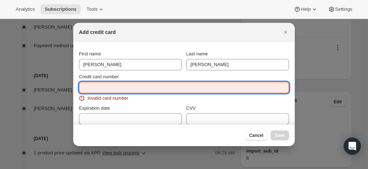
click at [96, 83] on input "Credit card number" at bounding box center [181, 87] width 204 height 11
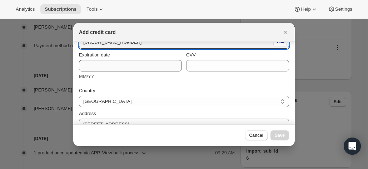
scroll to position [36, 0]
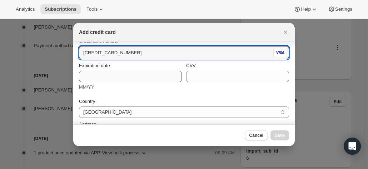
type input "4564 6800 2930 9845"
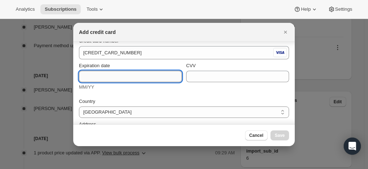
click at [100, 79] on input "Expiration date" at bounding box center [130, 76] width 103 height 11
type input "02/26"
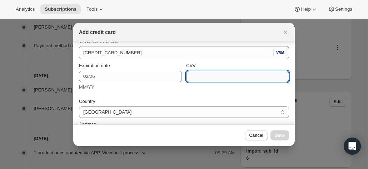
click at [202, 75] on input "CVV" at bounding box center [237, 76] width 103 height 11
type input "879"
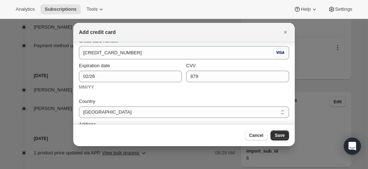
click at [139, 87] on div "MM/YY" at bounding box center [130, 87] width 103 height 7
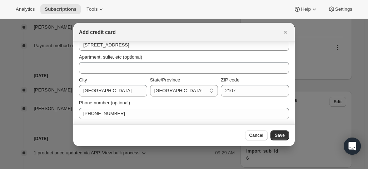
scroll to position [0, 0]
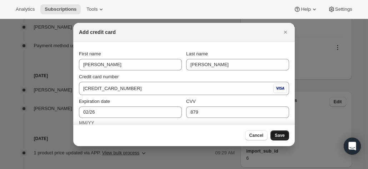
click at [278, 130] on button "Save" at bounding box center [280, 135] width 19 height 10
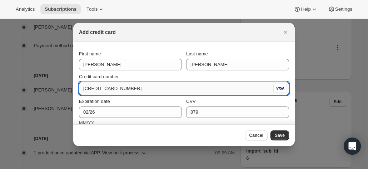
click at [148, 90] on input "4564 6800 2930 9845" at bounding box center [175, 88] width 193 height 11
drag, startPoint x: 129, startPoint y: 89, endPoint x: 138, endPoint y: 86, distance: 9.7
click at [129, 89] on input "4564 6800 2930 9845" at bounding box center [175, 88] width 193 height 11
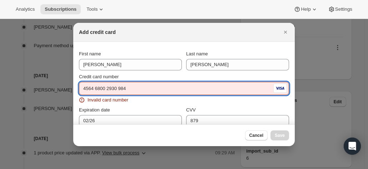
type input "4564 6800 2930 9845"
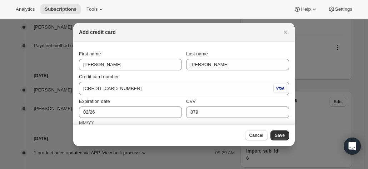
click at [170, 73] on div "Credit card number 4564 6800 2930 9845" at bounding box center [184, 82] width 210 height 25
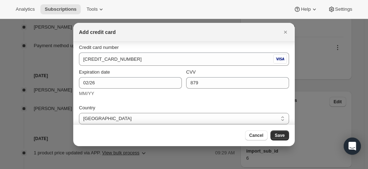
scroll to position [36, 0]
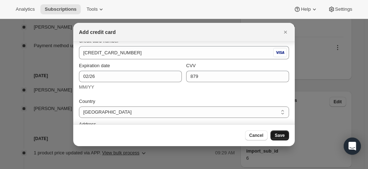
click at [278, 138] on span "Save" at bounding box center [280, 136] width 10 height 6
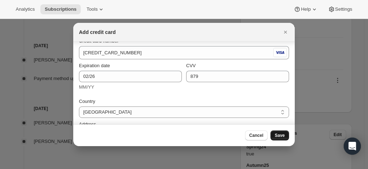
scroll to position [495, 0]
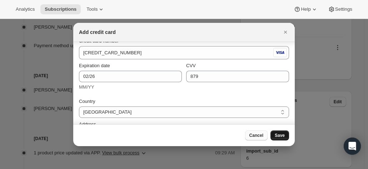
click at [257, 135] on span "Cancel" at bounding box center [256, 136] width 14 height 6
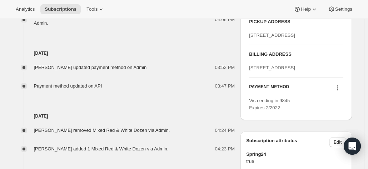
scroll to position [465, 0]
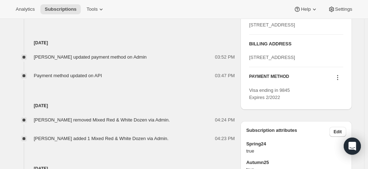
click at [339, 81] on icon at bounding box center [337, 77] width 7 height 7
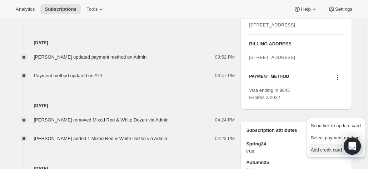
click at [321, 148] on span "Add credit card" at bounding box center [326, 149] width 31 height 5
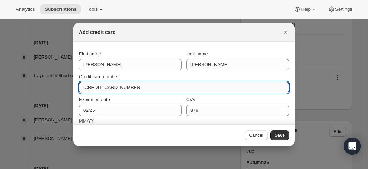
click at [138, 88] on input "4564 6800 2930 9845" at bounding box center [181, 87] width 204 height 11
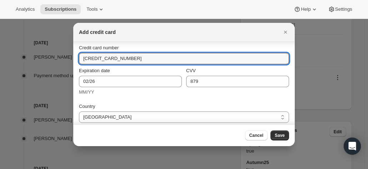
scroll to position [36, 0]
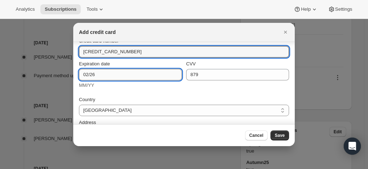
click at [102, 73] on input "02/26" at bounding box center [130, 74] width 103 height 11
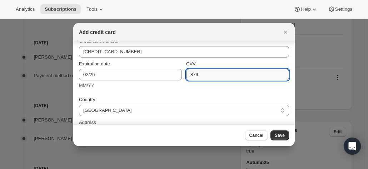
click at [209, 74] on input "879" at bounding box center [237, 74] width 103 height 11
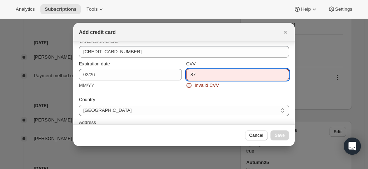
type input "879"
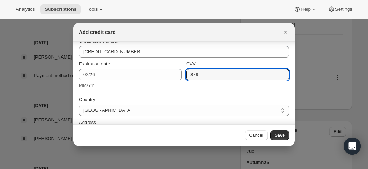
click at [150, 92] on div "Country Australia Austria Belgium Canada Czech Republic Denmark Finland France …" at bounding box center [184, 150] width 210 height 116
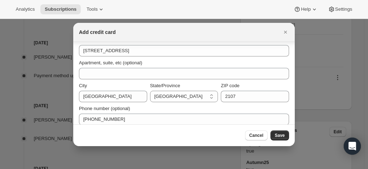
scroll to position [124, 0]
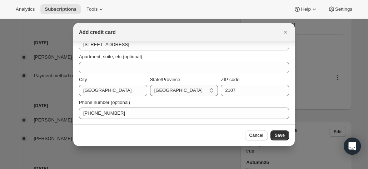
click at [175, 93] on select "Australian Capital Territory New South Wales Northern Territory Queensland Sout…" at bounding box center [184, 90] width 68 height 11
select select "NSW"
click at [150, 85] on select "Australian Capital Territory New South Wales Northern Territory Queensland Sout…" at bounding box center [184, 90] width 68 height 11
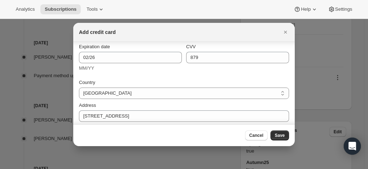
click at [155, 78] on div "Country Australia Austria Belgium Canada Czech Republic Denmark Finland France …" at bounding box center [184, 133] width 210 height 116
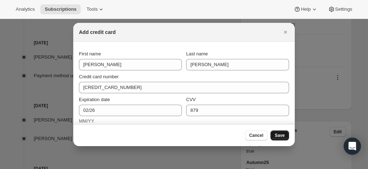
click at [275, 133] on button "Save" at bounding box center [280, 135] width 19 height 10
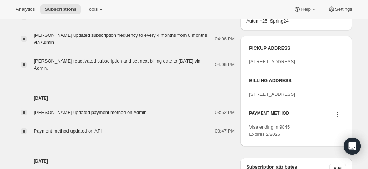
scroll to position [439, 0]
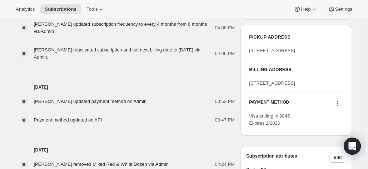
drag, startPoint x: 272, startPoint y: 116, endPoint x: 251, endPoint y: 104, distance: 25.0
click at [251, 87] on div "2 Loblay Crescent Bilgola Plateau NSW 2107 Australia" at bounding box center [296, 83] width 94 height 7
copy span "2 Loblay Crescent Bilgola Plateau NSW 2107 Australia"
click at [311, 54] on div "19 Olivers Road McLaren Vale SA, 5171 Australia" at bounding box center [296, 50] width 94 height 7
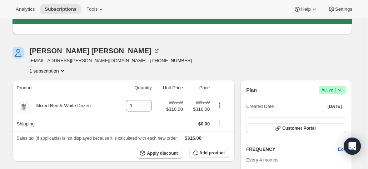
scroll to position [153, 0]
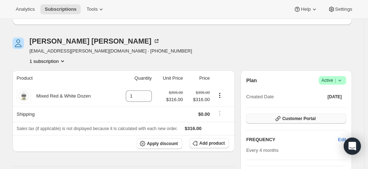
click at [289, 118] on span "Customer Portal" at bounding box center [298, 119] width 33 height 6
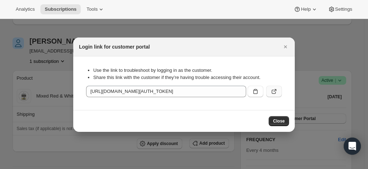
click at [272, 91] on icon ":r105:" at bounding box center [274, 91] width 7 height 7
click at [287, 45] on icon "Close" at bounding box center [285, 46] width 7 height 7
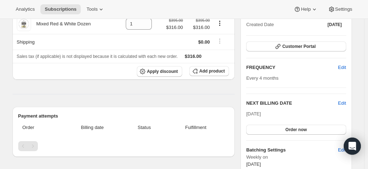
scroll to position [260, 0]
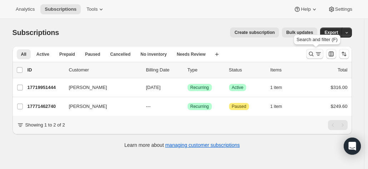
click at [313, 55] on icon "Search and filter results" at bounding box center [311, 53] width 7 height 7
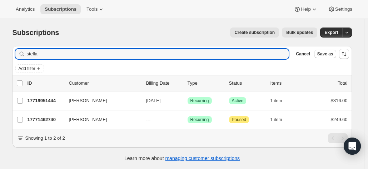
drag, startPoint x: 54, startPoint y: 55, endPoint x: -4, endPoint y: 53, distance: 57.6
click at [0, 53] on html "Analytics Subscriptions Tools Help Settings Skip to content Subscriptions. This…" at bounding box center [184, 84] width 368 height 169
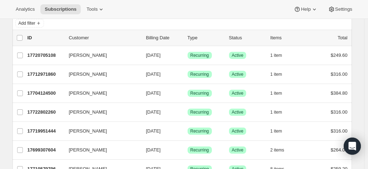
scroll to position [36, 0]
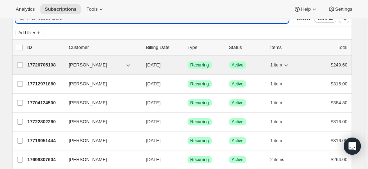
click at [49, 66] on p "17720705108" at bounding box center [46, 64] width 36 height 7
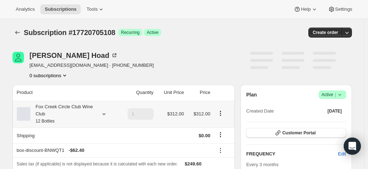
scroll to position [36, 0]
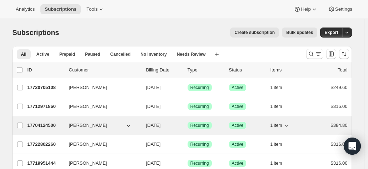
click at [41, 125] on p "17704124500" at bounding box center [46, 125] width 36 height 7
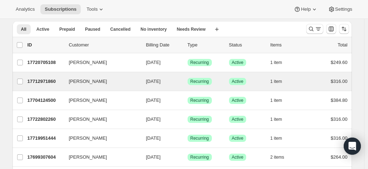
scroll to position [36, 0]
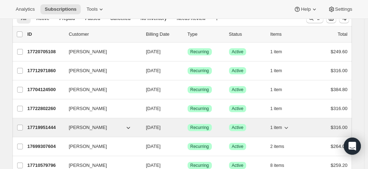
click at [44, 127] on p "17719951444" at bounding box center [46, 127] width 36 height 7
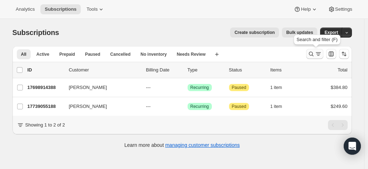
click at [308, 54] on button "Search and filter results" at bounding box center [314, 54] width 17 height 10
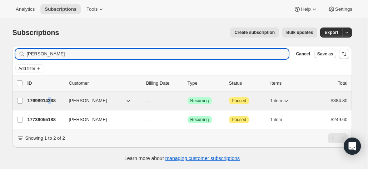
click at [51, 100] on p "17698914388" at bounding box center [46, 100] width 36 height 7
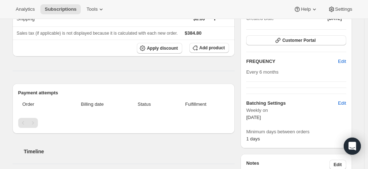
scroll to position [36, 0]
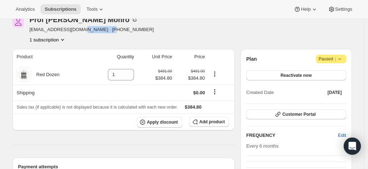
drag, startPoint x: 113, startPoint y: 30, endPoint x: 83, endPoint y: 29, distance: 30.4
click at [83, 29] on div "[PERSON_NAME] [EMAIL_ADDRESS][DOMAIN_NAME] · [PHONE_NUMBER] 1 subscription" at bounding box center [132, 29] width 238 height 27
copy span "[PHONE_NUMBER]"
click at [352, 37] on div "[PERSON_NAME] [EMAIL_ADDRESS][DOMAIN_NAME] · [PHONE_NUMBER] 1 subscription" at bounding box center [182, 29] width 339 height 27
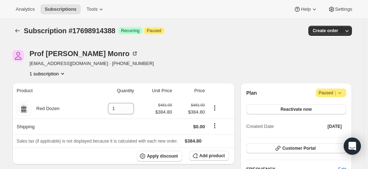
scroll to position [0, 0]
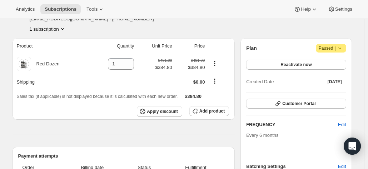
scroll to position [36, 0]
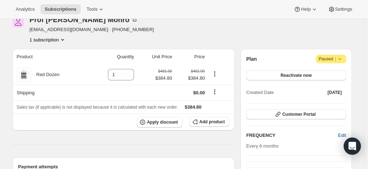
click at [343, 134] on span "Edit" at bounding box center [342, 135] width 8 height 7
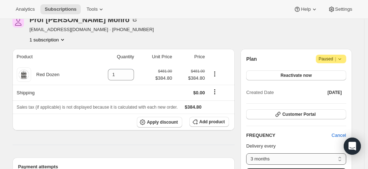
click at [256, 154] on select "3 months 4 months 6 months Custom..." at bounding box center [296, 158] width 100 height 11
select select "MONTH#4"
click at [248, 153] on select "3 months 4 months 6 months Custom..." at bounding box center [296, 158] width 100 height 11
click at [292, 76] on span "Reactivate now" at bounding box center [296, 76] width 31 height 6
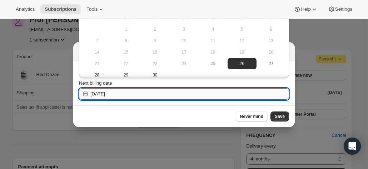
click at [125, 95] on input "[DATE]" at bounding box center [189, 93] width 199 height 11
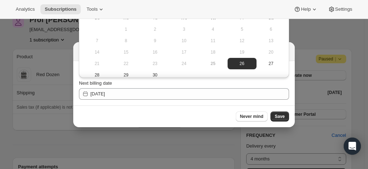
click at [126, 71] on button "29" at bounding box center [125, 74] width 29 height 11
type input "[DATE]"
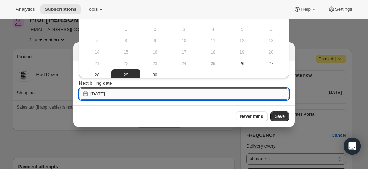
click at [170, 93] on input "[DATE]" at bounding box center [189, 93] width 199 height 11
click at [125, 73] on span "29" at bounding box center [125, 75] width 23 height 6
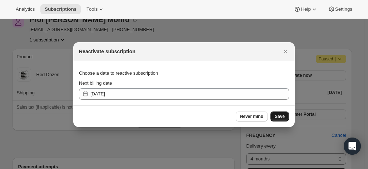
click at [278, 117] on span "Save" at bounding box center [280, 117] width 10 height 6
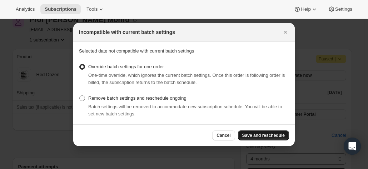
click at [270, 136] on span "Save and reschedule" at bounding box center [263, 136] width 43 height 6
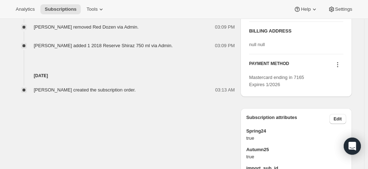
scroll to position [357, 0]
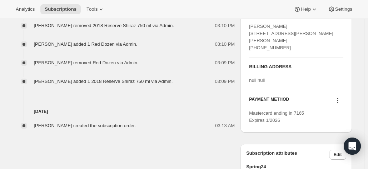
drag, startPoint x: 287, startPoint y: 53, endPoint x: 251, endPoint y: 25, distance: 46.3
click at [251, 25] on div "Prof Tanya Monro 9 Babbage Crescent GRIFFITH ACT, 2603 Australia +61400649369" at bounding box center [296, 37] width 94 height 29
copy span "Prof Tanya Monro 9 Babbage Crescent GRIFFITH ACT, 2603 Australia +61400649369"
click at [294, 57] on div "SHIPPING ADDRESS Edit Prof Tanya Monro 9 Babbage Crescent GRIFFITH ACT, 2603 Au…" at bounding box center [296, 33] width 94 height 48
click at [312, 78] on div "BILLING ADDRESS null null" at bounding box center [296, 73] width 94 height 21
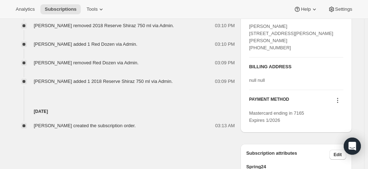
click at [338, 104] on icon at bounding box center [337, 100] width 7 height 7
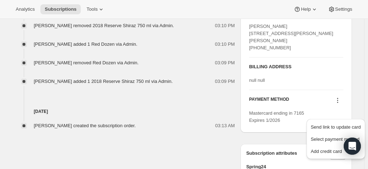
click at [284, 48] on div "Prof Tanya Monro 9 Babbage Crescent GRIFFITH ACT, 2603 Australia +61400649369" at bounding box center [296, 37] width 94 height 29
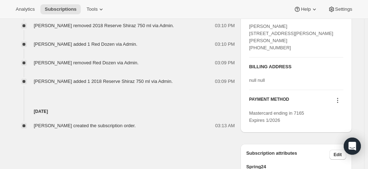
drag, startPoint x: 272, startPoint y: 46, endPoint x: 249, endPoint y: 26, distance: 30.4
click at [249, 26] on div "SHIPPING ADDRESS Edit Prof Tanya Monro 9 Babbage Crescent GRIFFITH ACT, 2603 Au…" at bounding box center [295, 67] width 111 height 132
copy span "Prof Tanya Monro 9 Babbage Crescent GRIFFITH ACT, 2603 Australia +61400649369"
click at [322, 57] on div "SHIPPING ADDRESS Edit Prof Tanya Monro 9 Babbage Crescent GRIFFITH ACT, 2603 Au…" at bounding box center [296, 33] width 94 height 48
click at [335, 65] on div "BILLING ADDRESS null null" at bounding box center [296, 74] width 94 height 32
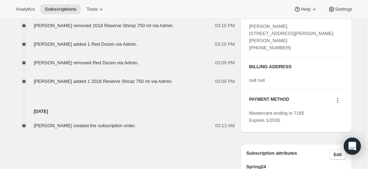
click at [340, 104] on icon at bounding box center [337, 100] width 7 height 7
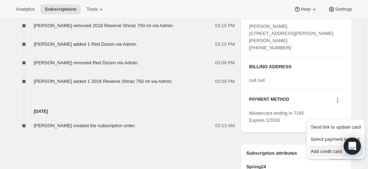
click at [327, 150] on span "Add credit card" at bounding box center [326, 151] width 31 height 5
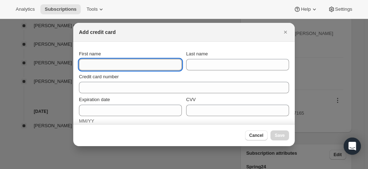
click at [132, 64] on input "First name" at bounding box center [130, 64] width 103 height 11
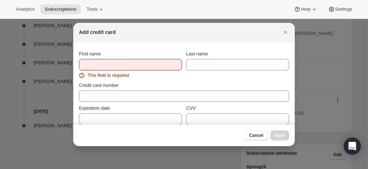
drag, startPoint x: 287, startPoint y: 29, endPoint x: 297, endPoint y: 50, distance: 22.9
click at [287, 29] on icon "Close" at bounding box center [285, 32] width 7 height 7
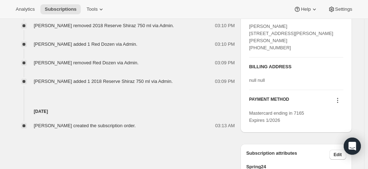
click at [336, 104] on icon at bounding box center [337, 100] width 7 height 7
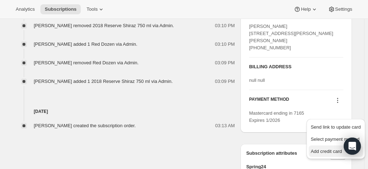
click at [323, 152] on span "Add credit card" at bounding box center [326, 151] width 31 height 5
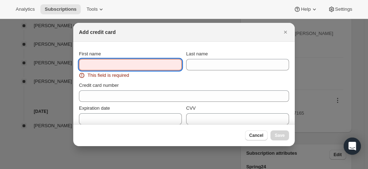
click at [99, 67] on input "First name" at bounding box center [130, 64] width 103 height 11
paste input "Prof Tanya Monro 9 Babbage Crescent GRIFFITH ACT, 2603 Australia +61400649369"
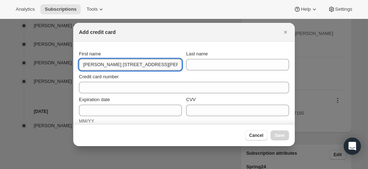
drag, startPoint x: 172, startPoint y: 65, endPoint x: 108, endPoint y: 67, distance: 64.0
click at [108, 67] on input "Prof Tanya Monro 9 Babbage Crescent GRIFFITH ACT, 2603 Australia +61400649369" at bounding box center [130, 64] width 103 height 11
type input "Prof Tanya"
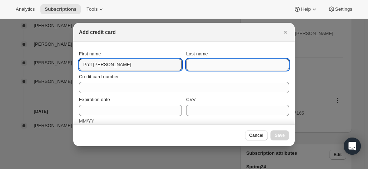
click at [212, 63] on input "Last name" at bounding box center [237, 64] width 103 height 11
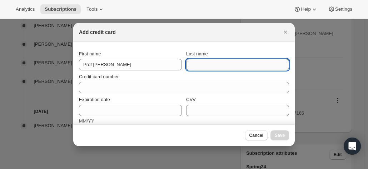
paste input "Prof Tanya Monro 9 Babbage Crescent GRIFFITH ACT, 2603 Australia +61400649369"
drag, startPoint x: 297, startPoint y: 65, endPoint x: 339, endPoint y: 65, distance: 42.2
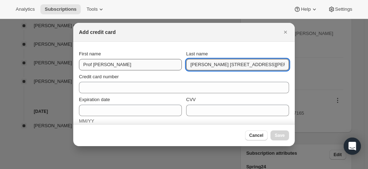
drag, startPoint x: 210, startPoint y: 65, endPoint x: 169, endPoint y: 64, distance: 40.8
click at [170, 65] on div "First name Prof Tanya Last name Prof Tanya Monro 9 Babbage Crescent GR" at bounding box center [184, 60] width 210 height 20
drag, startPoint x: 254, startPoint y: 63, endPoint x: 206, endPoint y: 67, distance: 48.0
click at [206, 67] on input "Monro 9 Babbage Crescent GR" at bounding box center [237, 64] width 103 height 11
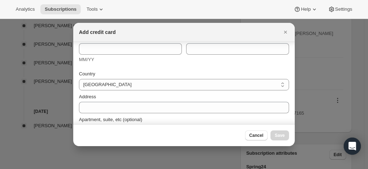
scroll to position [71, 0]
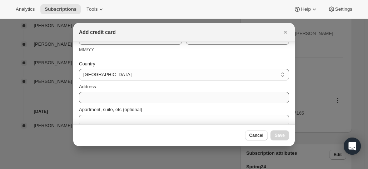
type input "Monro"
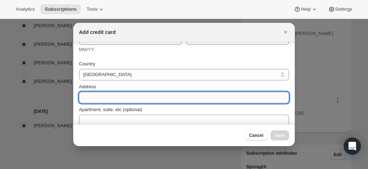
click at [101, 99] on input "Address" at bounding box center [184, 97] width 210 height 11
paste input "Prof Tanya Monro 9 Babbage Crescent GRIFFITH ACT, 2603 Australia +61400649369"
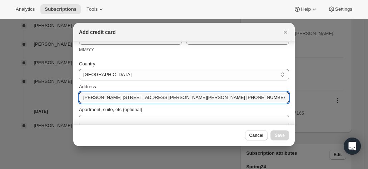
drag, startPoint x: 120, startPoint y: 98, endPoint x: 55, endPoint y: 98, distance: 64.7
drag, startPoint x: 125, startPoint y: 99, endPoint x: 291, endPoint y: 100, distance: 166.5
click at [291, 100] on div "First name Prof Tanya Last name Monro Credit card number Expiration date MM/YY …" at bounding box center [184, 83] width 222 height 83
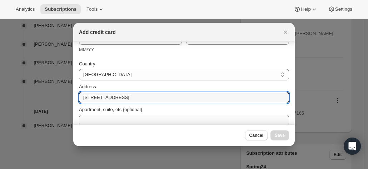
scroll to position [107, 0]
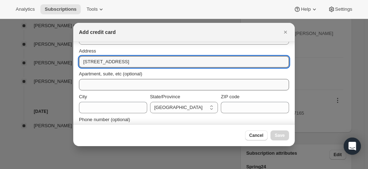
type input "9 Babbage Crescent"
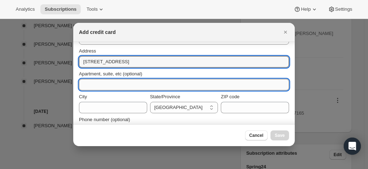
click at [107, 85] on input "Apartment, suite, etc (optional)" at bounding box center [184, 84] width 210 height 11
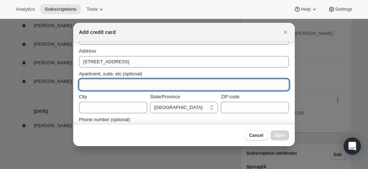
click at [107, 82] on input "Apartment, suite, etc (optional)" at bounding box center [184, 84] width 210 height 11
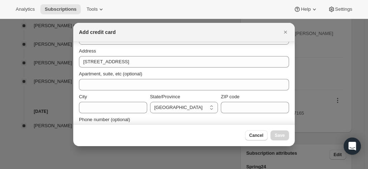
click at [204, 70] on div "Apartment, suite, etc (optional)" at bounding box center [184, 79] width 210 height 23
click at [94, 110] on input "City" at bounding box center [113, 107] width 68 height 11
paste input "GRIFFITH ACT, 2603 Australia +61400649369"
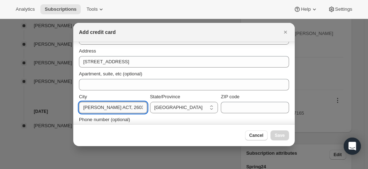
scroll to position [0, 33]
drag, startPoint x: 91, startPoint y: 108, endPoint x: 159, endPoint y: 110, distance: 67.2
click at [159, 110] on div "City GRIFFITH ACT, 2603 Australia +61400649369 State/Province Australian Capita…" at bounding box center [184, 103] width 210 height 20
type input "GRIFFITH"
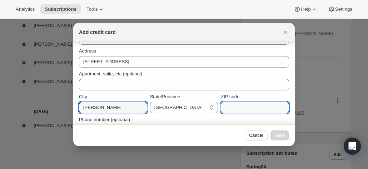
click at [244, 108] on input "ZIP code" at bounding box center [255, 107] width 68 height 11
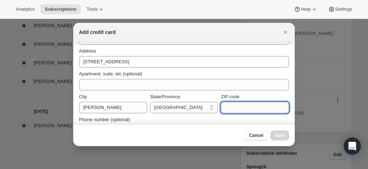
paste input "GRIFFITH ACT, 2603 Australia +61400649369"
drag, startPoint x: 281, startPoint y: 107, endPoint x: 232, endPoint y: 105, distance: 49.3
click at [232, 105] on input "GRIFFITH ACT, 2603 Australia +61400649369" at bounding box center [255, 107] width 68 height 11
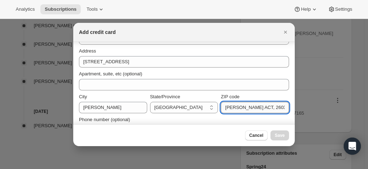
click at [253, 108] on input "GRIFFITH ACT, 2603" at bounding box center [255, 107] width 68 height 11
click at [243, 108] on input "GRI FFITH ACT,2603" at bounding box center [255, 107] width 68 height 11
drag, startPoint x: 254, startPoint y: 109, endPoint x: 202, endPoint y: 109, distance: 52.5
click at [202, 109] on div "City GRIFFITH State/Province Australian Capital Territory New South Wales North…" at bounding box center [184, 103] width 210 height 20
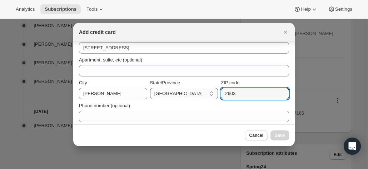
scroll to position [124, 0]
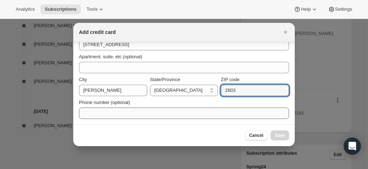
type input "2603"
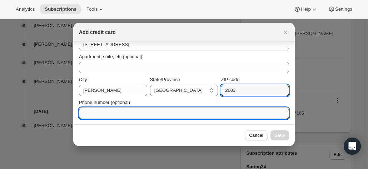
click at [115, 111] on input "Phone number (optional)" at bounding box center [184, 113] width 210 height 11
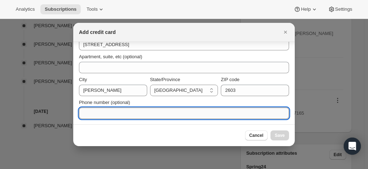
paste input "GRIFFITH ACT, 2603 Australia +61400649369"
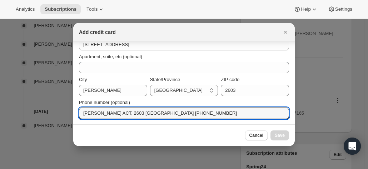
drag, startPoint x: 145, startPoint y: 113, endPoint x: 57, endPoint y: 105, distance: 88.6
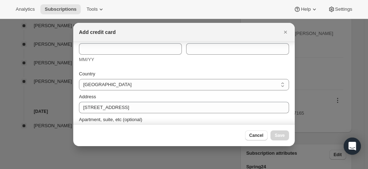
scroll to position [0, 0]
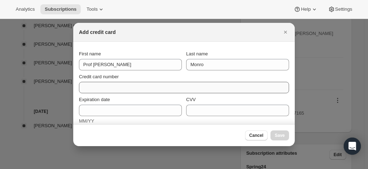
type input "+61400649369"
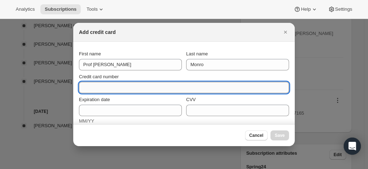
click at [126, 87] on input "Credit card number" at bounding box center [181, 87] width 204 height 11
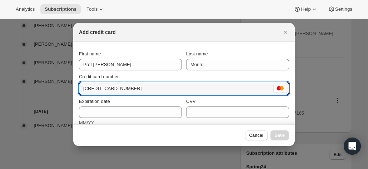
type input "5523 5082 0135 2555"
click at [154, 75] on div "Credit card number" at bounding box center [184, 76] width 210 height 7
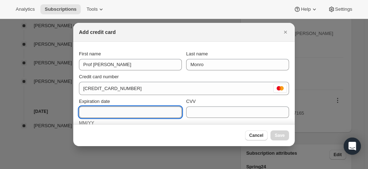
click at [102, 107] on input "Expiration date" at bounding box center [130, 111] width 103 height 11
type input "05/27"
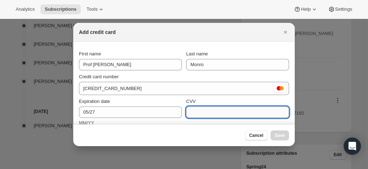
click at [198, 110] on input "CVV" at bounding box center [237, 111] width 103 height 11
type input "922"
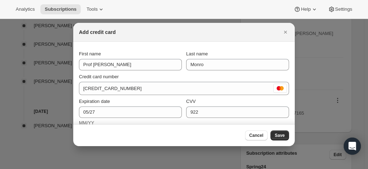
click at [205, 98] on div "CVV" at bounding box center [237, 101] width 103 height 7
click at [281, 136] on span "Save" at bounding box center [280, 136] width 10 height 6
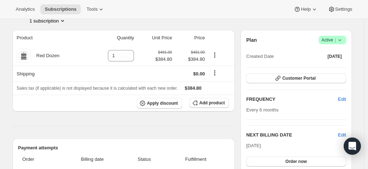
scroll to position [81, 0]
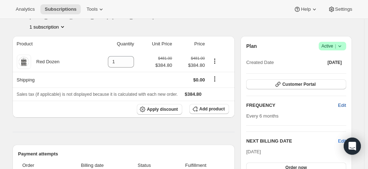
click at [349, 103] on button "Edit" at bounding box center [342, 105] width 16 height 11
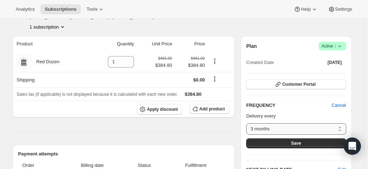
click at [266, 126] on select "3 months 4 months 6 months Custom..." at bounding box center [296, 128] width 100 height 11
select select "MONTH#4"
click at [248, 123] on select "3 months 4 months 6 months Custom..." at bounding box center [296, 128] width 100 height 11
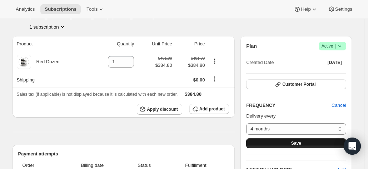
click at [288, 142] on button "Save" at bounding box center [296, 143] width 100 height 10
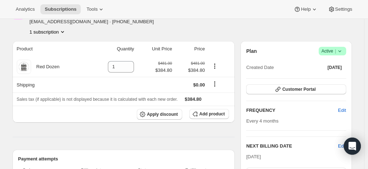
scroll to position [107, 0]
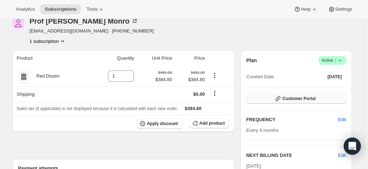
click at [274, 96] on button "Customer Portal" at bounding box center [296, 99] width 100 height 10
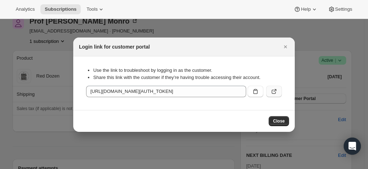
click at [274, 92] on icon ":rbr:" at bounding box center [274, 91] width 7 height 7
drag, startPoint x: 283, startPoint y: 48, endPoint x: 116, endPoint y: 69, distance: 168.6
click at [283, 47] on icon "Close" at bounding box center [285, 46] width 7 height 7
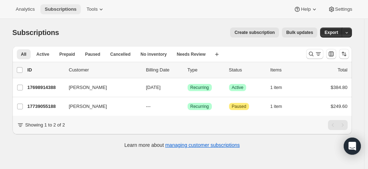
click at [52, 9] on span "Subscriptions" at bounding box center [61, 9] width 32 height 6
click at [315, 54] on icon "Search and filter results" at bounding box center [311, 53] width 7 height 7
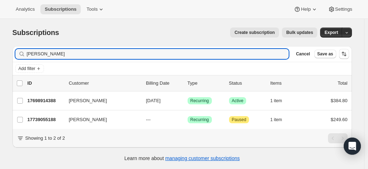
drag, startPoint x: 33, startPoint y: 54, endPoint x: -20, endPoint y: 52, distance: 52.2
click at [0, 52] on html "Analytics Subscriptions Tools Help Settings Skip to content Subscriptions. This…" at bounding box center [184, 84] width 368 height 169
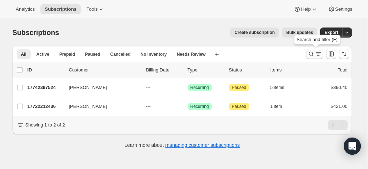
click at [315, 51] on icon "Search and filter results" at bounding box center [311, 53] width 7 height 7
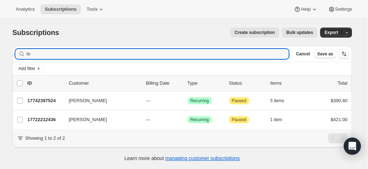
type input "l"
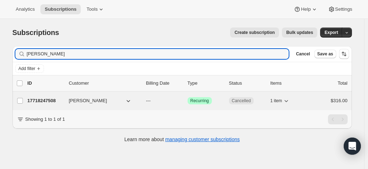
type input "[PERSON_NAME]"
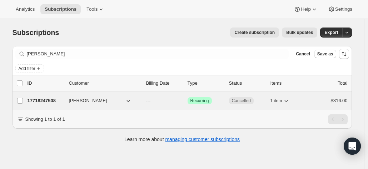
click at [49, 101] on p "17718247508" at bounding box center [46, 100] width 36 height 7
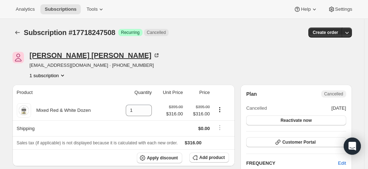
click at [153, 53] on icon at bounding box center [156, 55] width 7 height 7
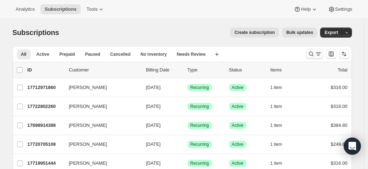
click at [313, 55] on icon "Search and filter results" at bounding box center [311, 53] width 7 height 7
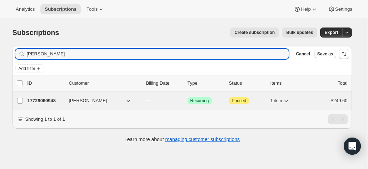
type input "[PERSON_NAME]"
click at [50, 98] on p "17729060948" at bounding box center [46, 100] width 36 height 7
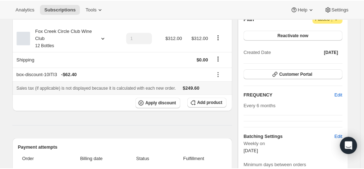
scroll to position [27, 0]
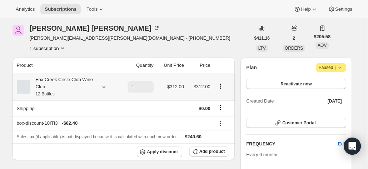
click at [53, 84] on div "Fox Creek Circle Club Wine Club 12 Bottles" at bounding box center [62, 86] width 64 height 21
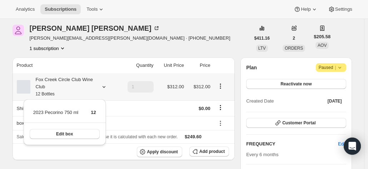
click at [53, 84] on div "Fox Creek Circle Club Wine Club 12 Bottles" at bounding box center [62, 86] width 64 height 21
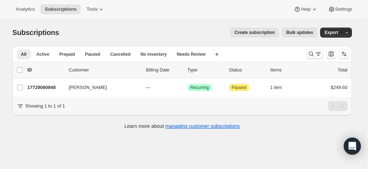
click at [313, 54] on icon "Search and filter results" at bounding box center [311, 53] width 7 height 7
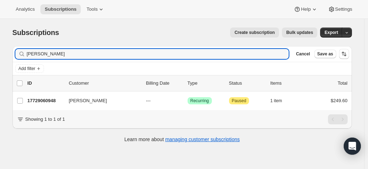
drag, startPoint x: 69, startPoint y: 54, endPoint x: 12, endPoint y: 50, distance: 57.0
click at [7, 51] on div "Subscriptions. This page is ready Subscriptions Create subscription Bulk update…" at bounding box center [182, 84] width 357 height 131
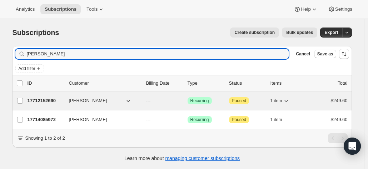
type input "[PERSON_NAME]"
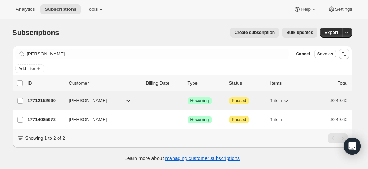
click at [42, 100] on p "17712152660" at bounding box center [46, 100] width 36 height 7
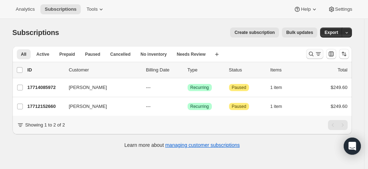
click at [311, 55] on icon "Search and filter results" at bounding box center [311, 53] width 7 height 7
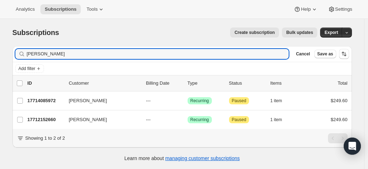
drag, startPoint x: 53, startPoint y: 53, endPoint x: 9, endPoint y: 54, distance: 43.6
click at [9, 54] on div "Filter subscribers [PERSON_NAME] Clear Cancel Save as Add filter 0 selected Upd…" at bounding box center [179, 104] width 345 height 129
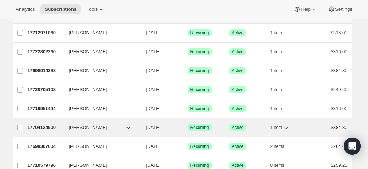
scroll to position [71, 0]
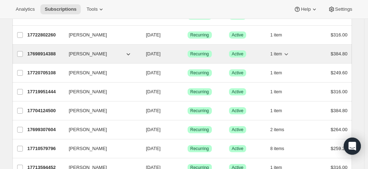
click at [47, 52] on p "17698914388" at bounding box center [46, 53] width 36 height 7
